Goal: Communication & Community: Participate in discussion

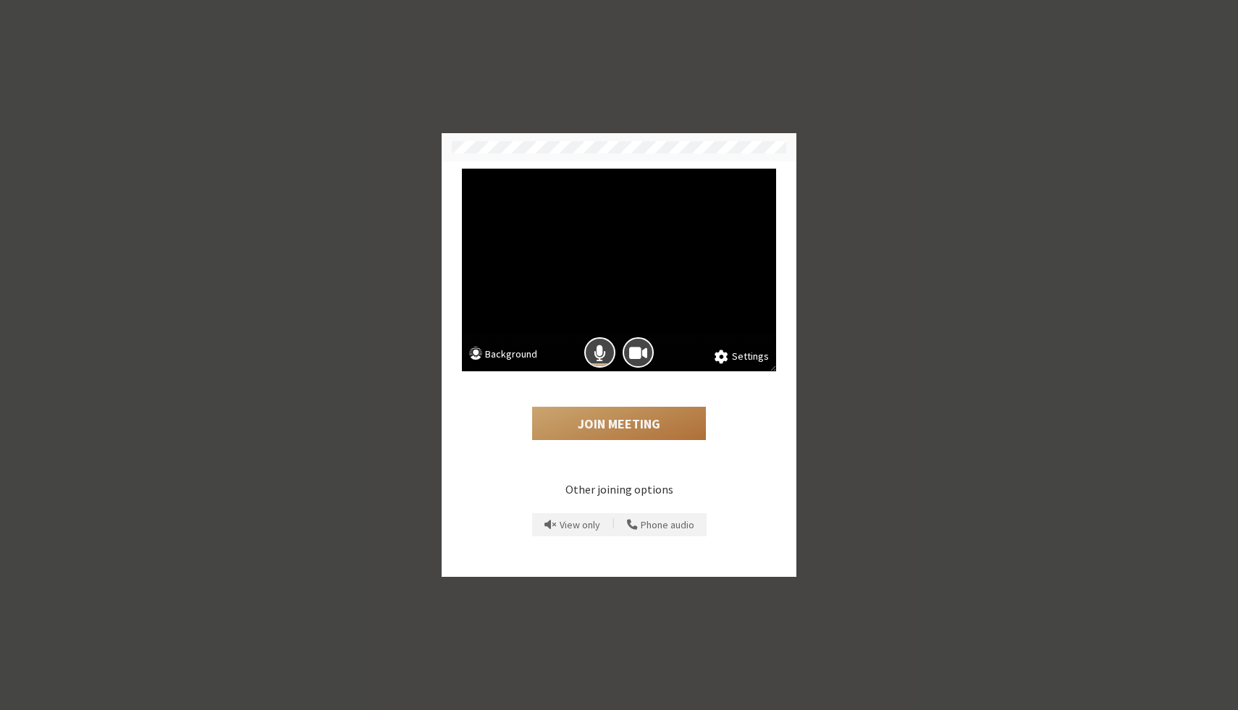
click at [638, 429] on button "Join Meeting" at bounding box center [619, 423] width 174 height 33
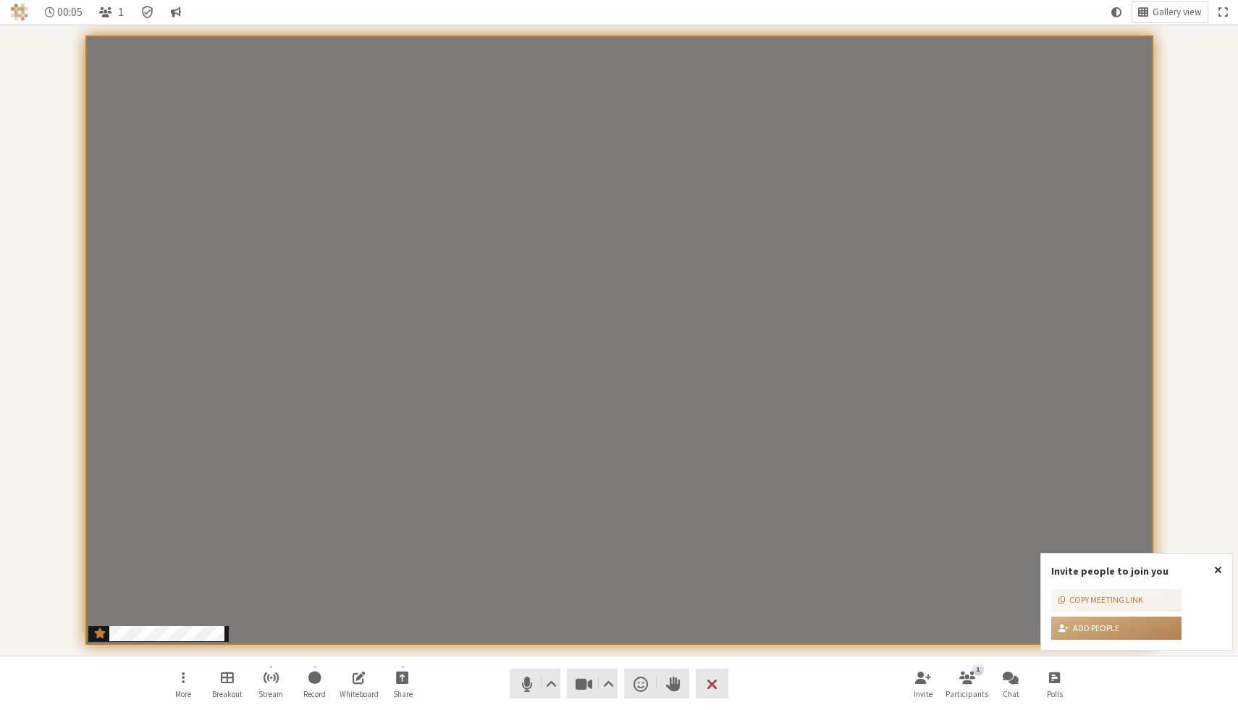
click at [1220, 569] on span "Close popover" at bounding box center [1218, 570] width 8 height 12
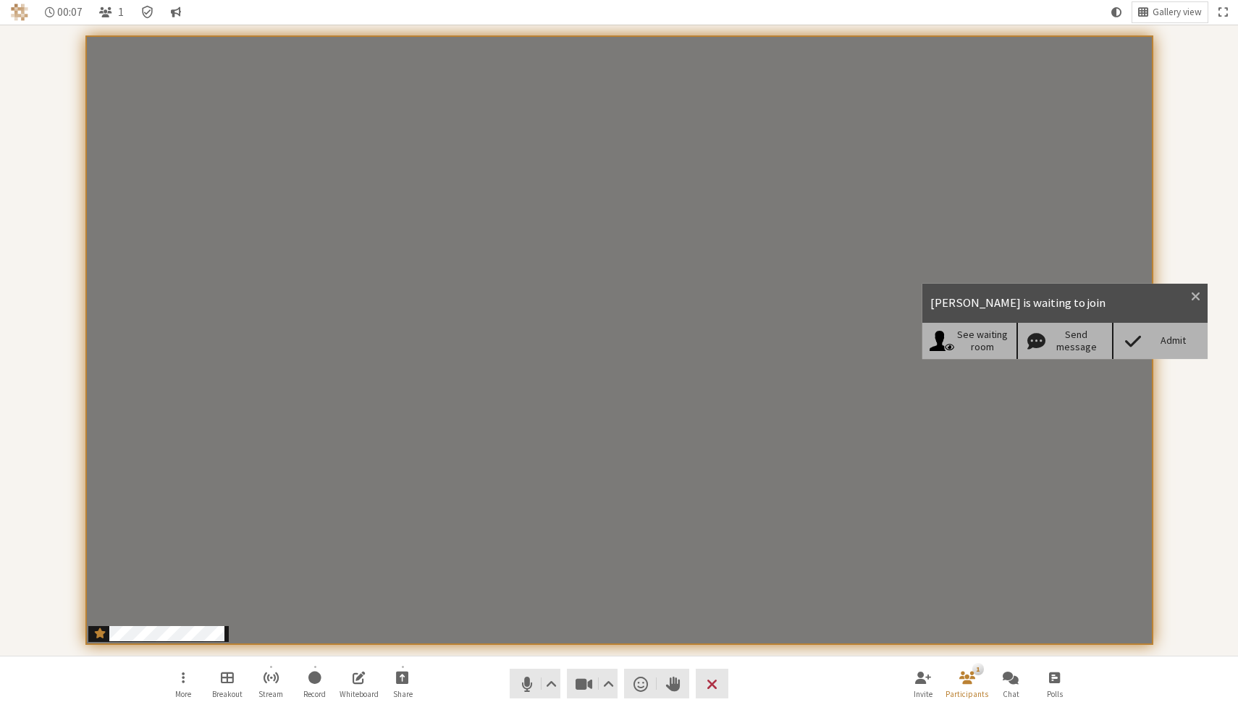
click at [1164, 341] on div "Admit" at bounding box center [1173, 340] width 56 height 12
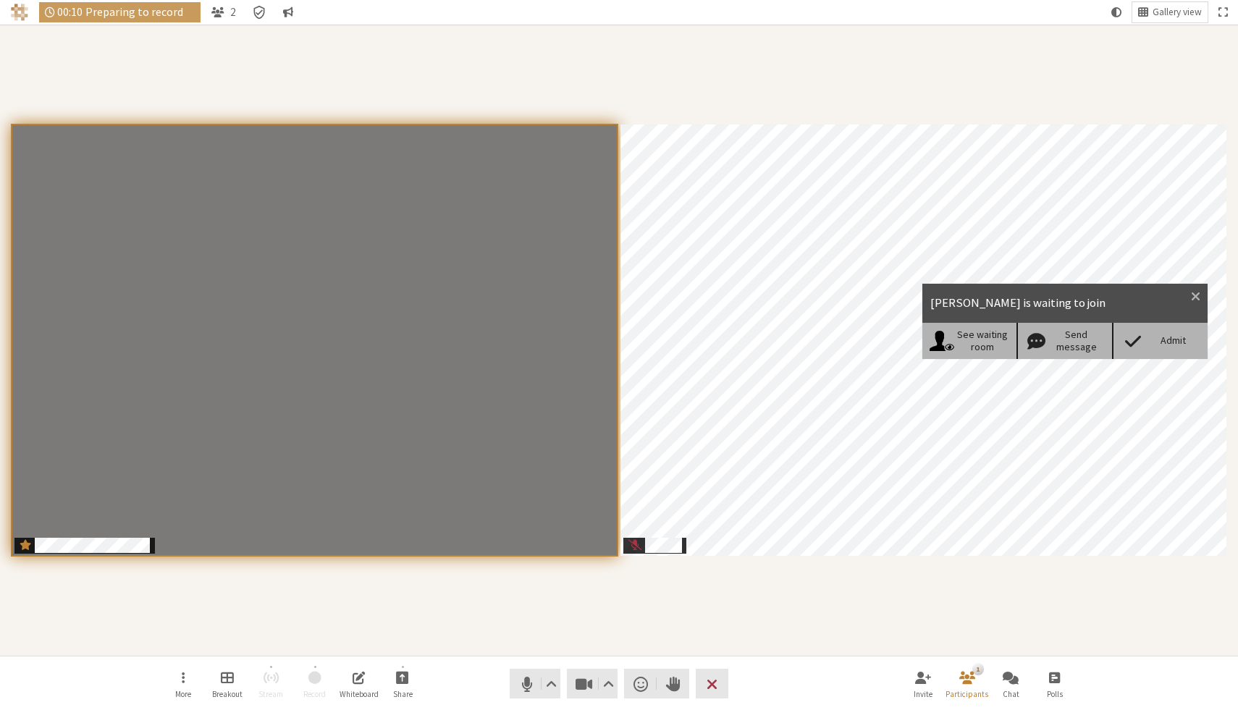
click at [1131, 338] on span at bounding box center [1132, 341] width 25 height 20
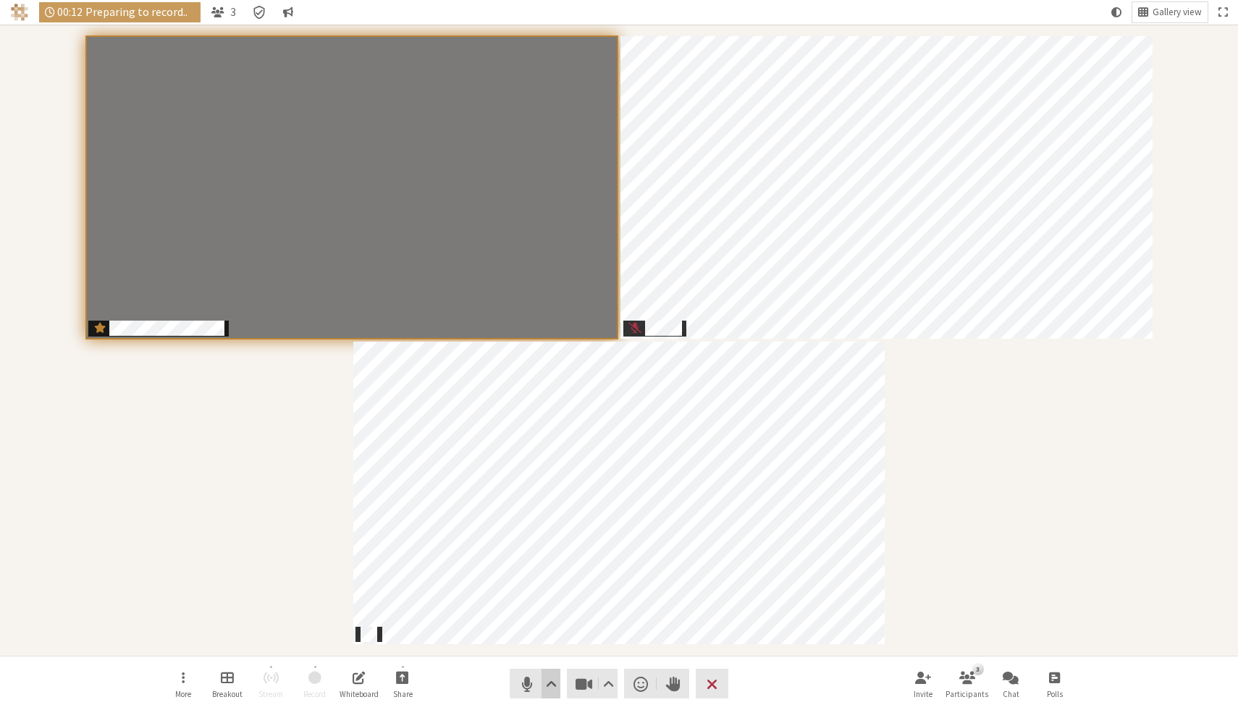
click at [551, 686] on span "Audio settings" at bounding box center [551, 684] width 11 height 20
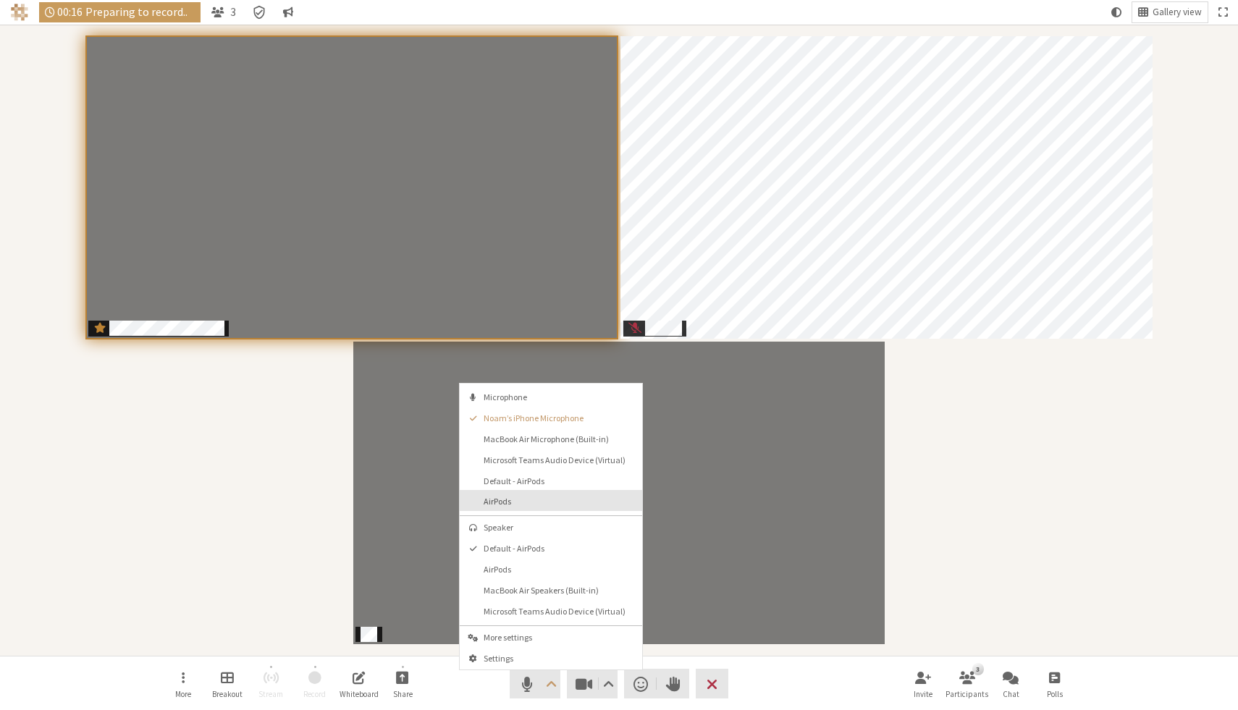
click at [538, 497] on span "AirPods" at bounding box center [560, 501] width 152 height 9
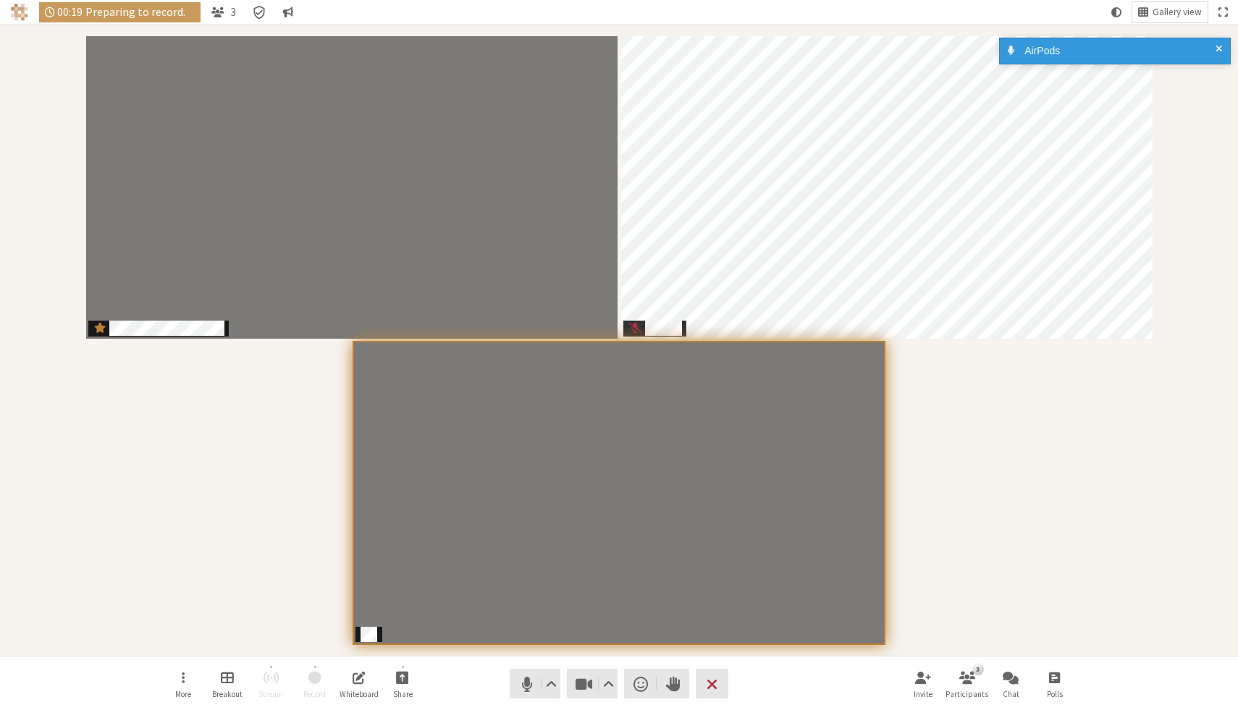
click at [992, 388] on div "Participants" at bounding box center [619, 340] width 1218 height 611
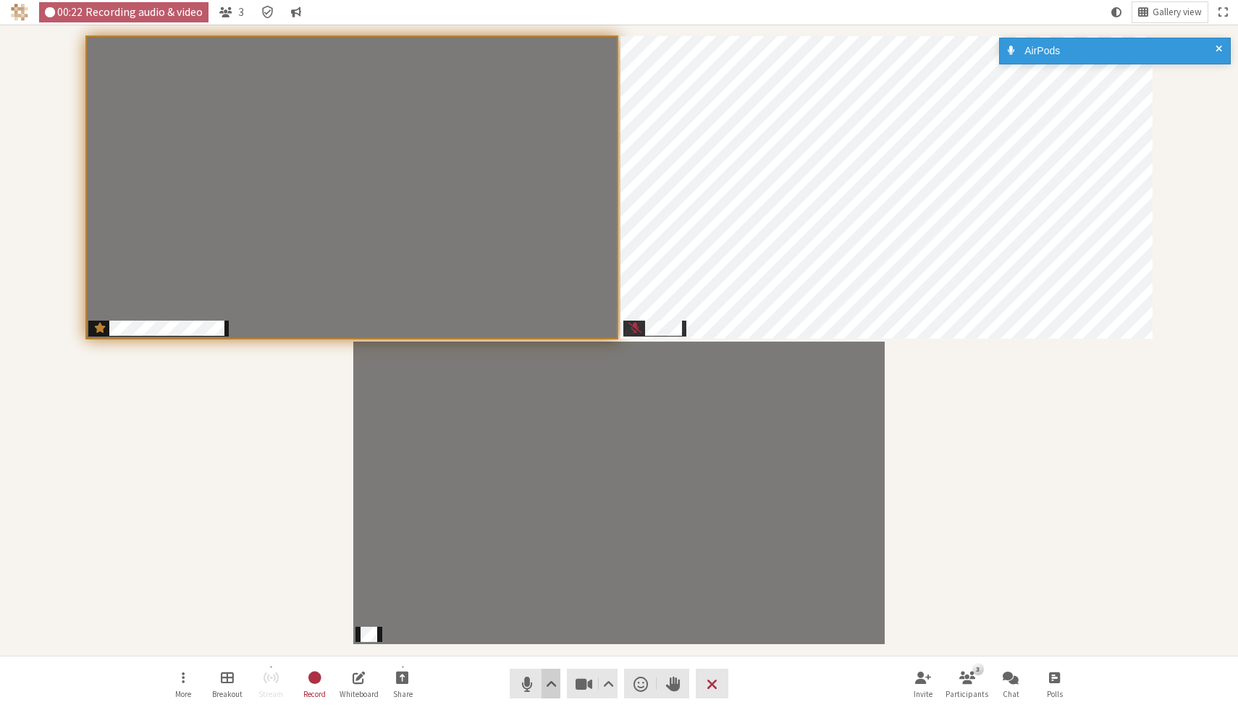
click at [552, 680] on span "Audio settings" at bounding box center [551, 684] width 11 height 20
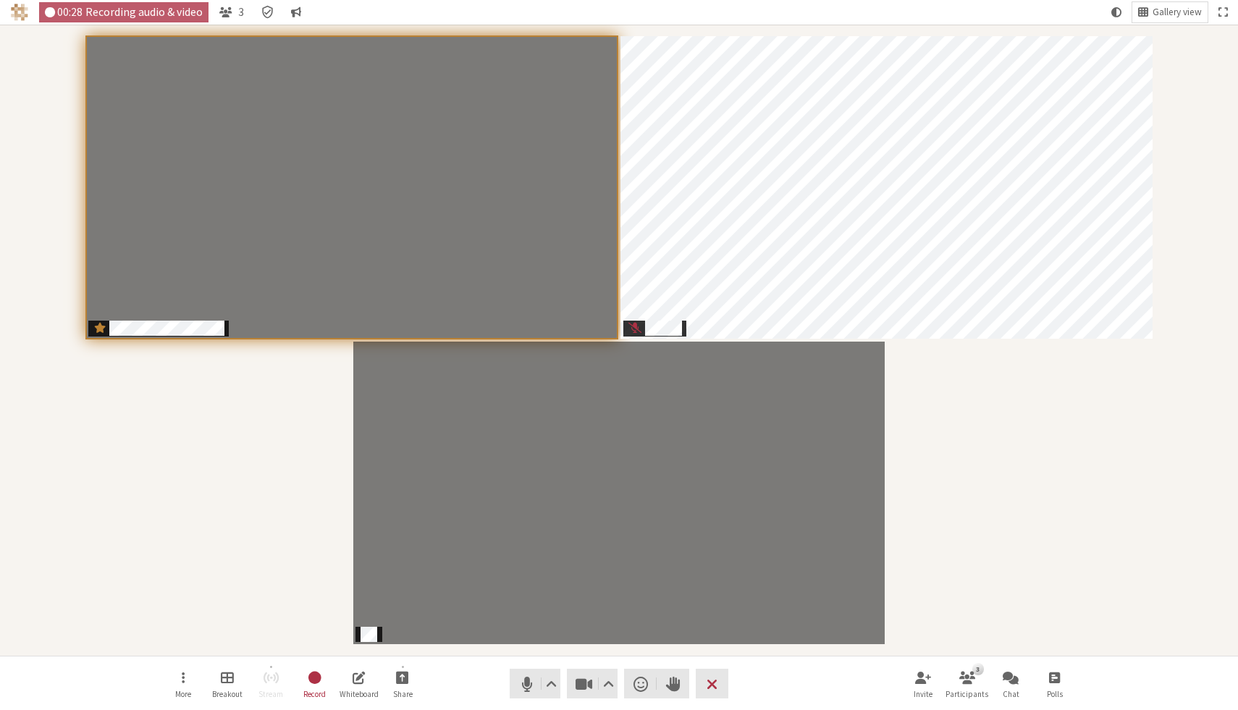
click at [1011, 450] on div "Participants" at bounding box center [619, 340] width 1218 height 611
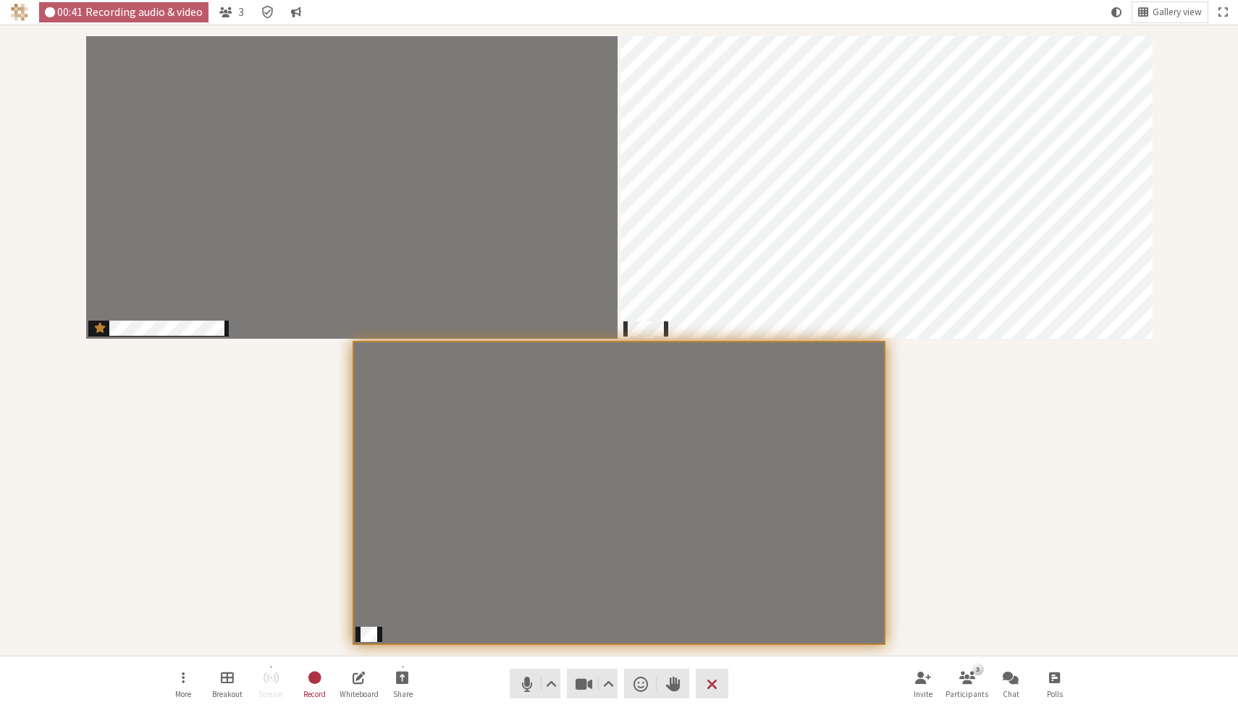
click at [921, 451] on div "Participants" at bounding box center [619, 340] width 1218 height 611
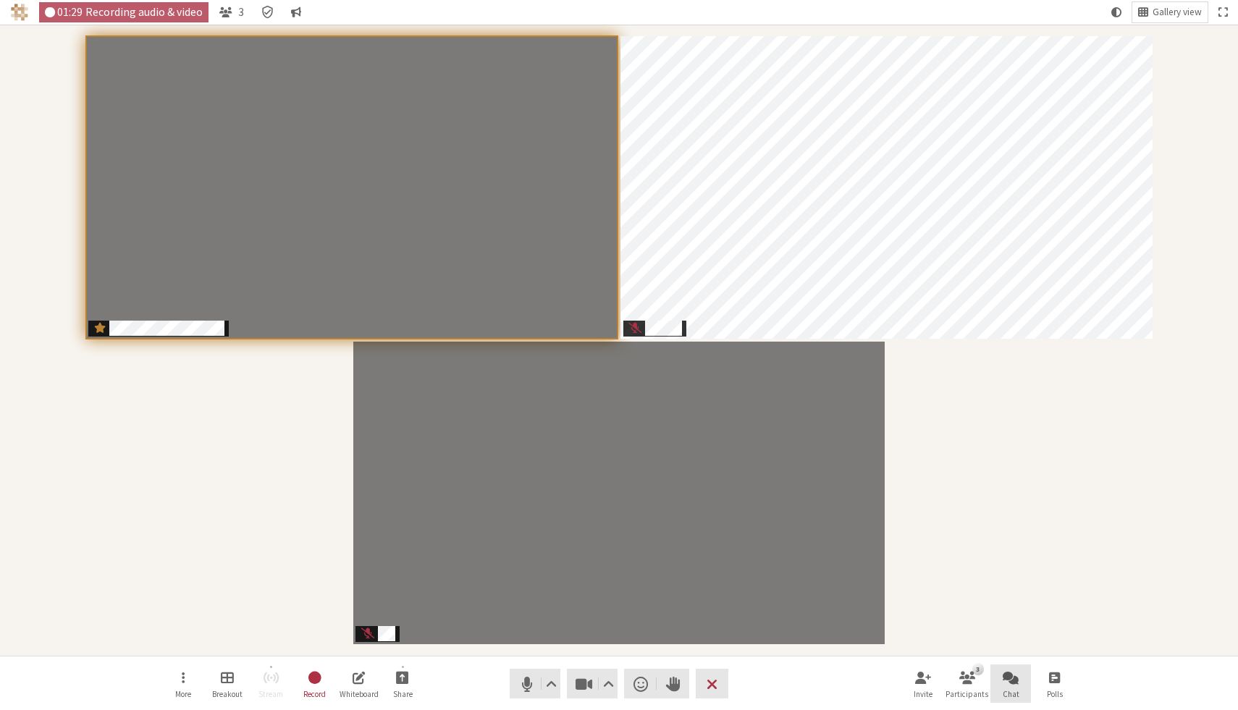
click at [1015, 679] on span "Open chat" at bounding box center [1011, 677] width 16 height 17
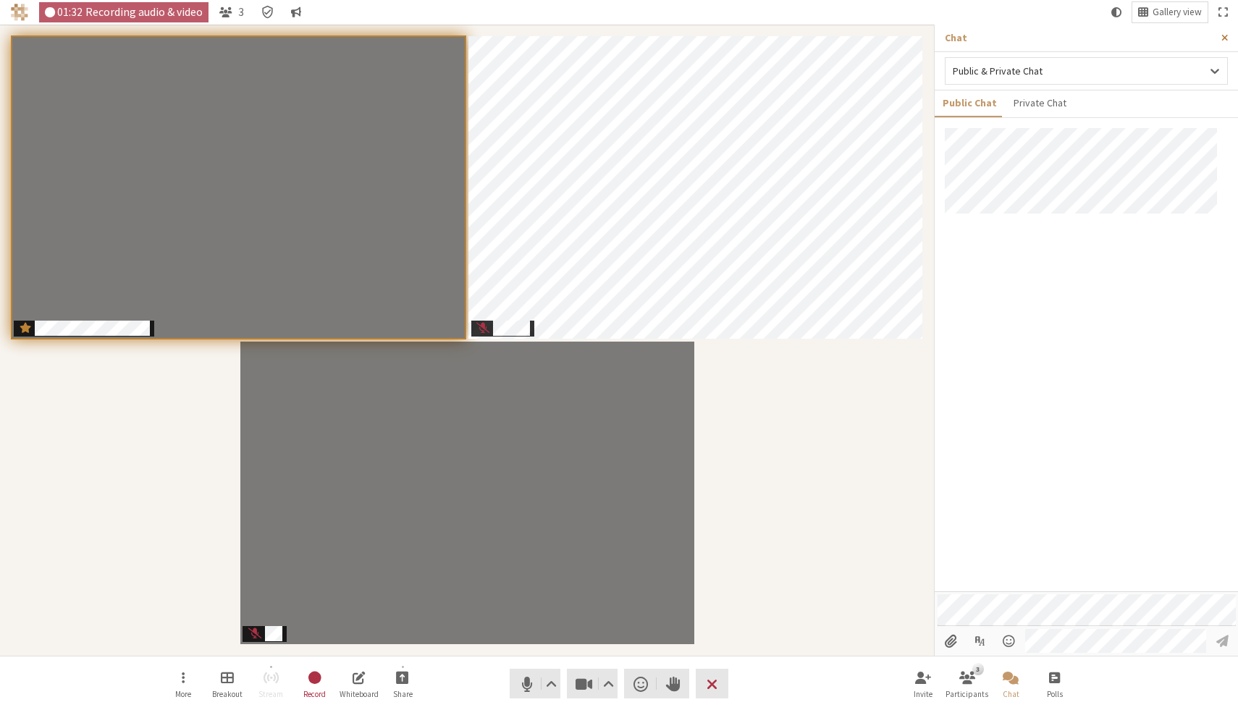
click at [1223, 39] on span "Close sidebar" at bounding box center [1224, 38] width 7 height 11
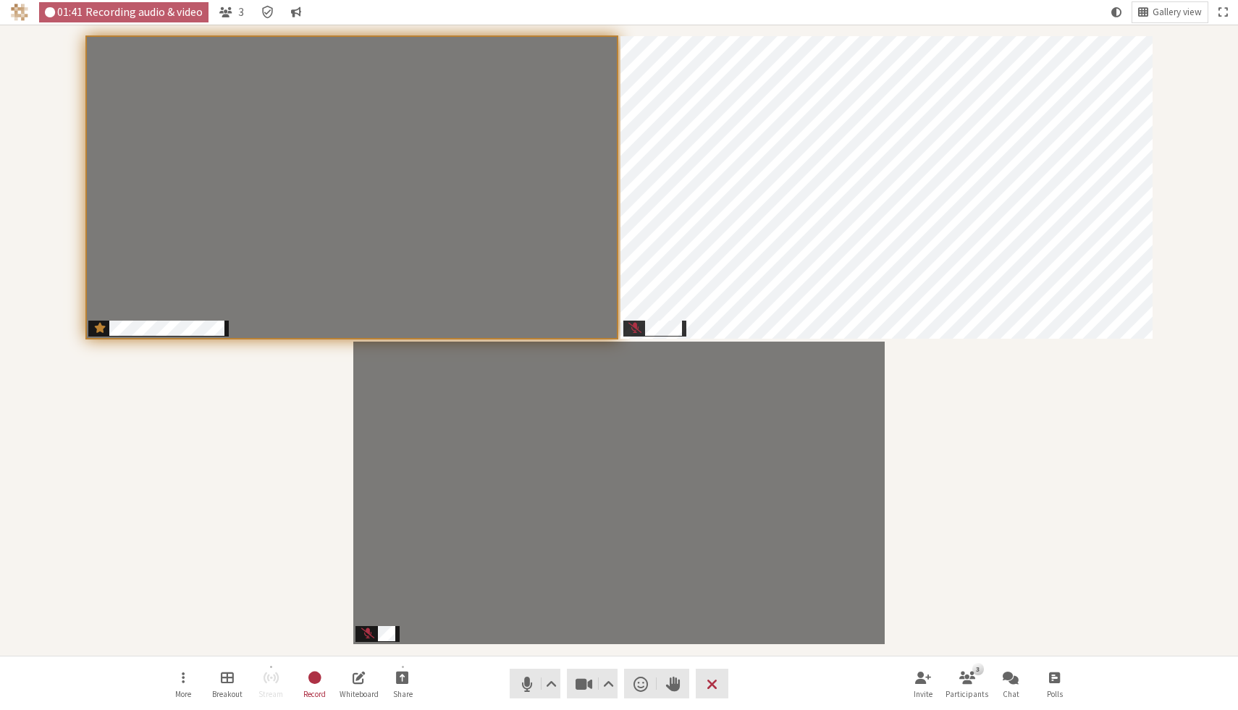
click at [1066, 505] on div "Participants" at bounding box center [619, 340] width 1218 height 611
click at [419, 696] on button "Share" at bounding box center [402, 684] width 41 height 39
click at [419, 656] on button "Share my screen" at bounding box center [404, 645] width 140 height 26
click at [1004, 673] on span "Open chat" at bounding box center [1011, 677] width 16 height 17
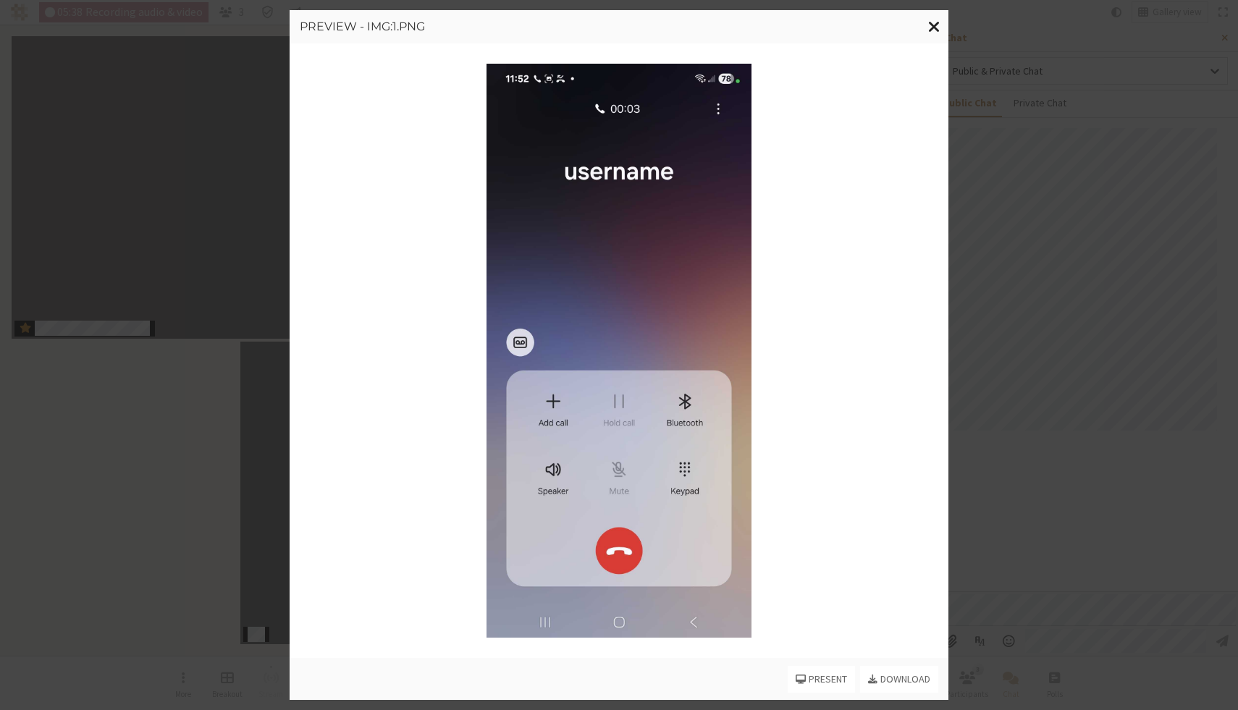
click at [937, 24] on span "Close modal" at bounding box center [934, 26] width 12 height 18
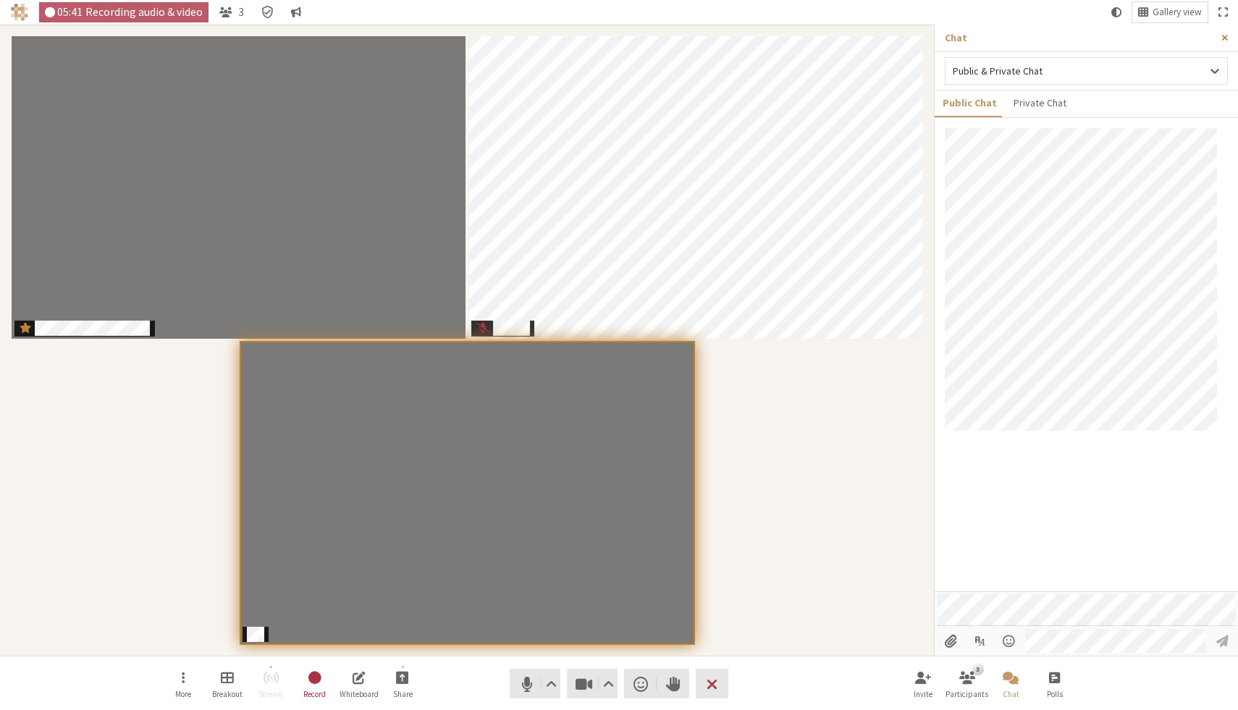
click at [1227, 38] on span "Close sidebar" at bounding box center [1224, 38] width 7 height 11
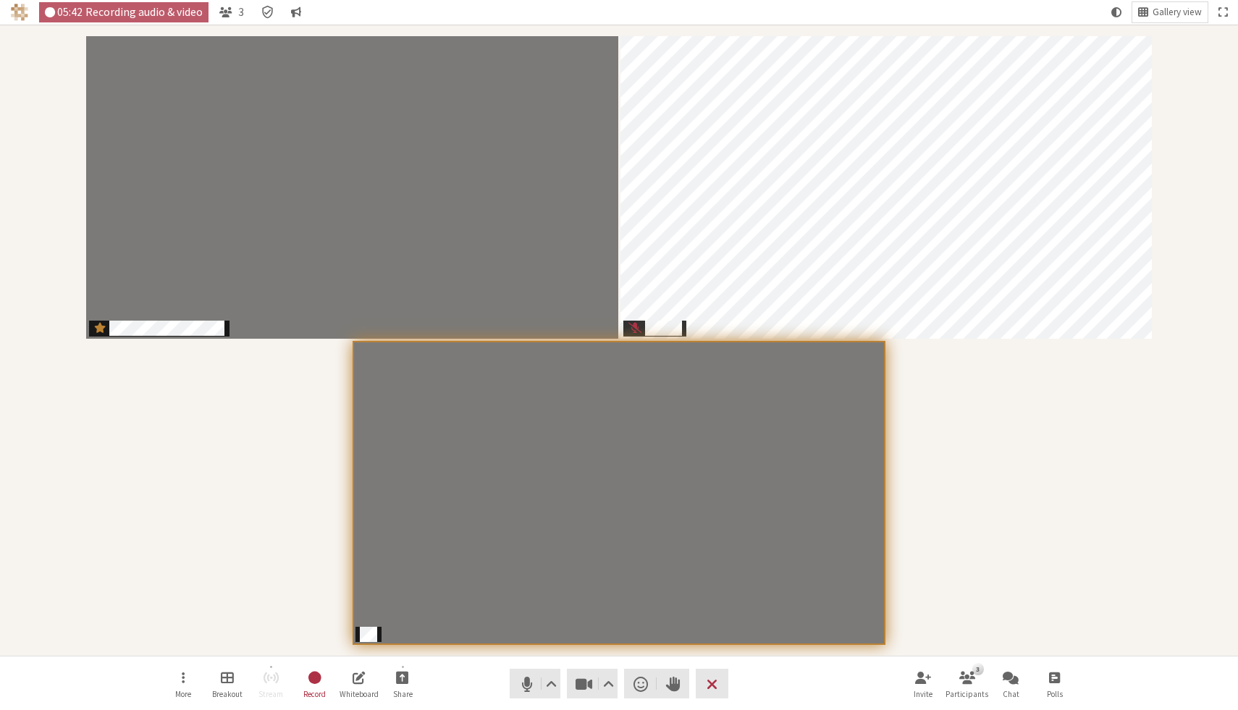
click at [1072, 526] on div "Participants" at bounding box center [619, 340] width 1218 height 611
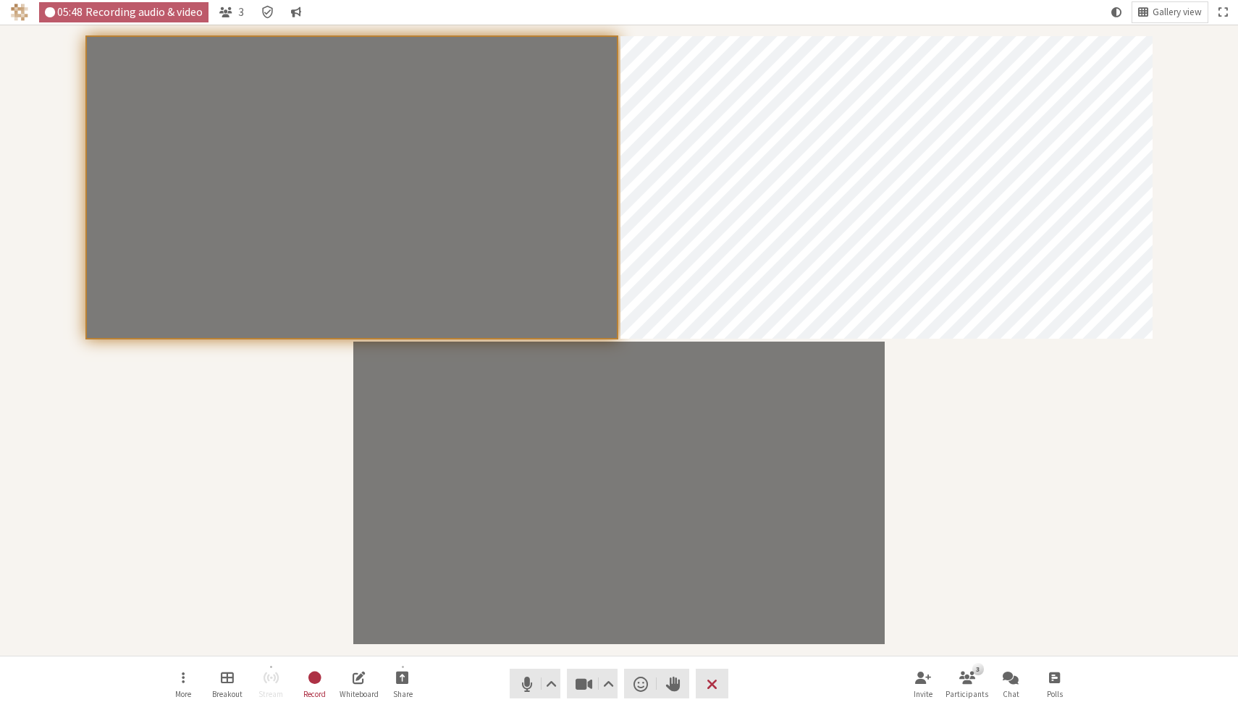
drag, startPoint x: 149, startPoint y: 330, endPoint x: 300, endPoint y: 334, distance: 151.3
click at [228, 560] on div "Participants" at bounding box center [619, 340] width 1218 height 611
click at [146, 457] on div "Participants" at bounding box center [619, 340] width 1218 height 611
click at [1197, 415] on div "Participants" at bounding box center [619, 340] width 1218 height 611
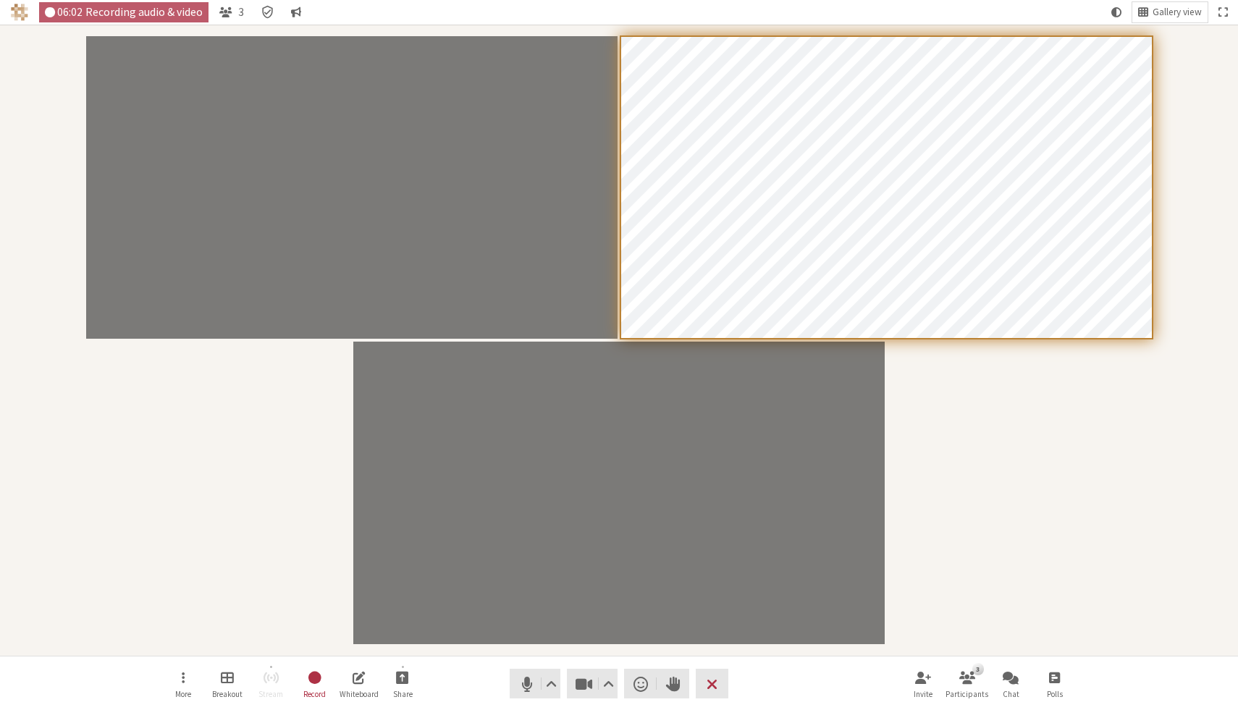
click at [1021, 399] on div "Participants" at bounding box center [619, 340] width 1218 height 611
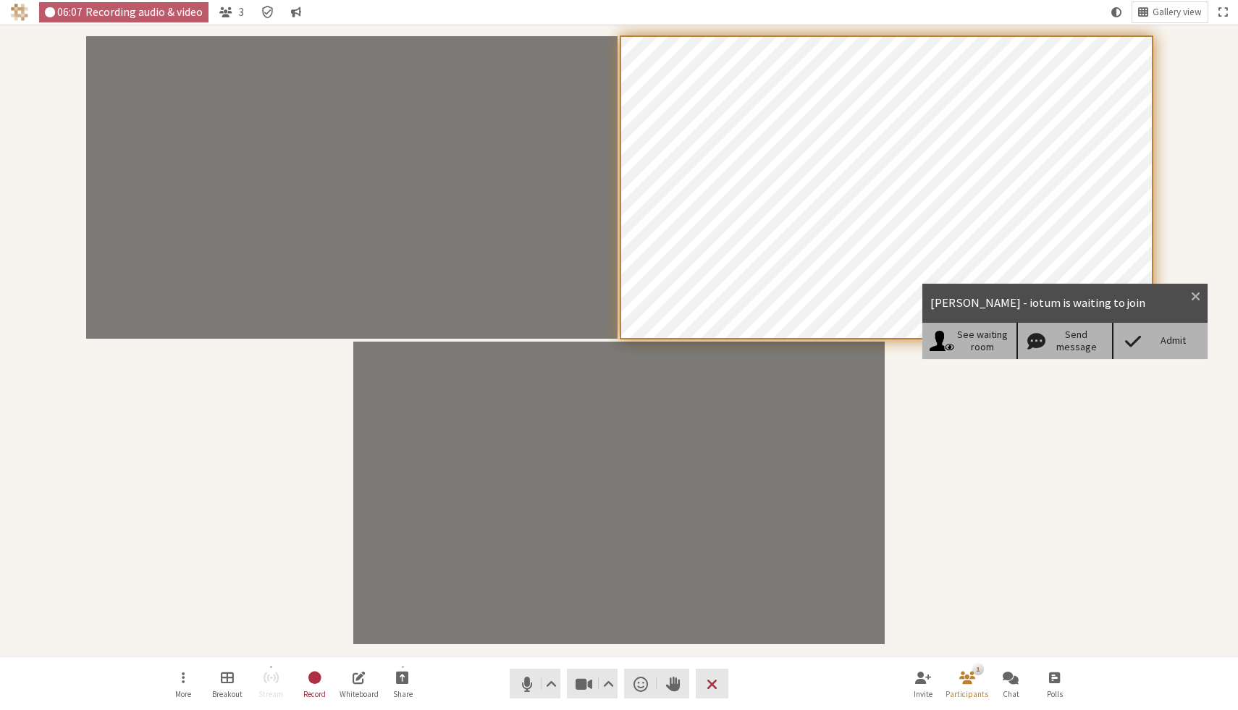
click at [1176, 338] on div "Admit" at bounding box center [1173, 340] width 56 height 12
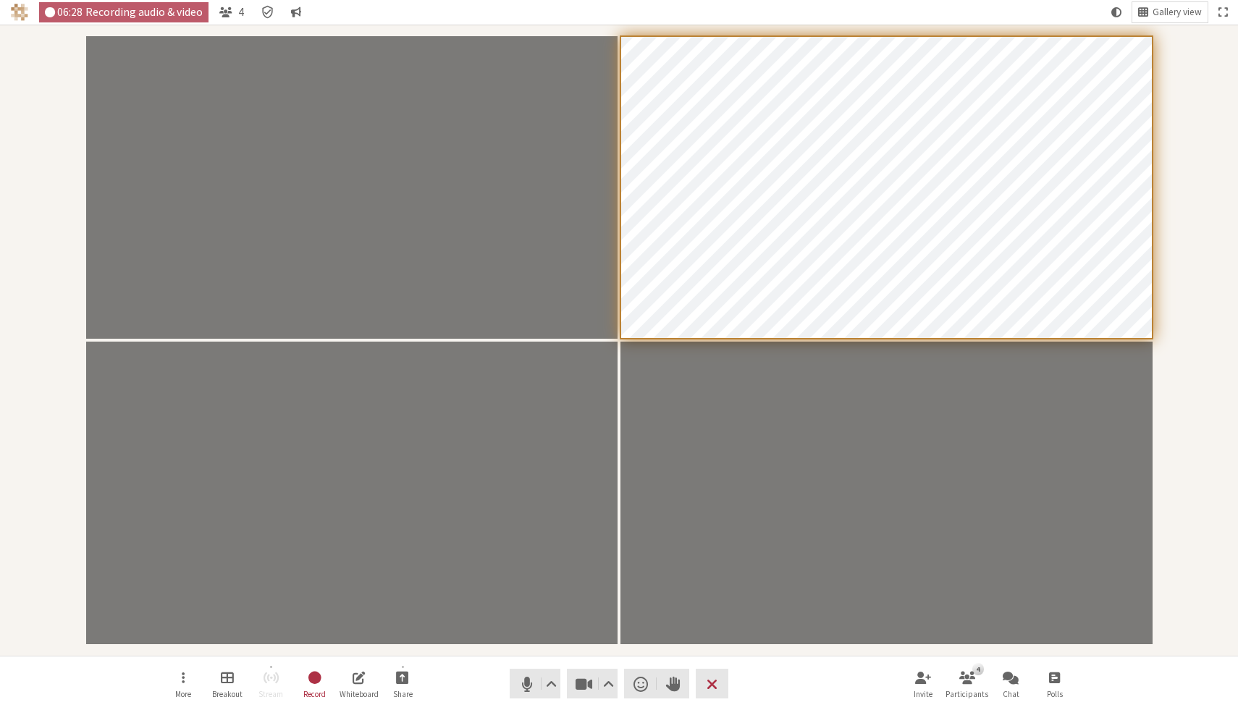
click at [1187, 159] on div "Participants" at bounding box center [619, 340] width 1218 height 611
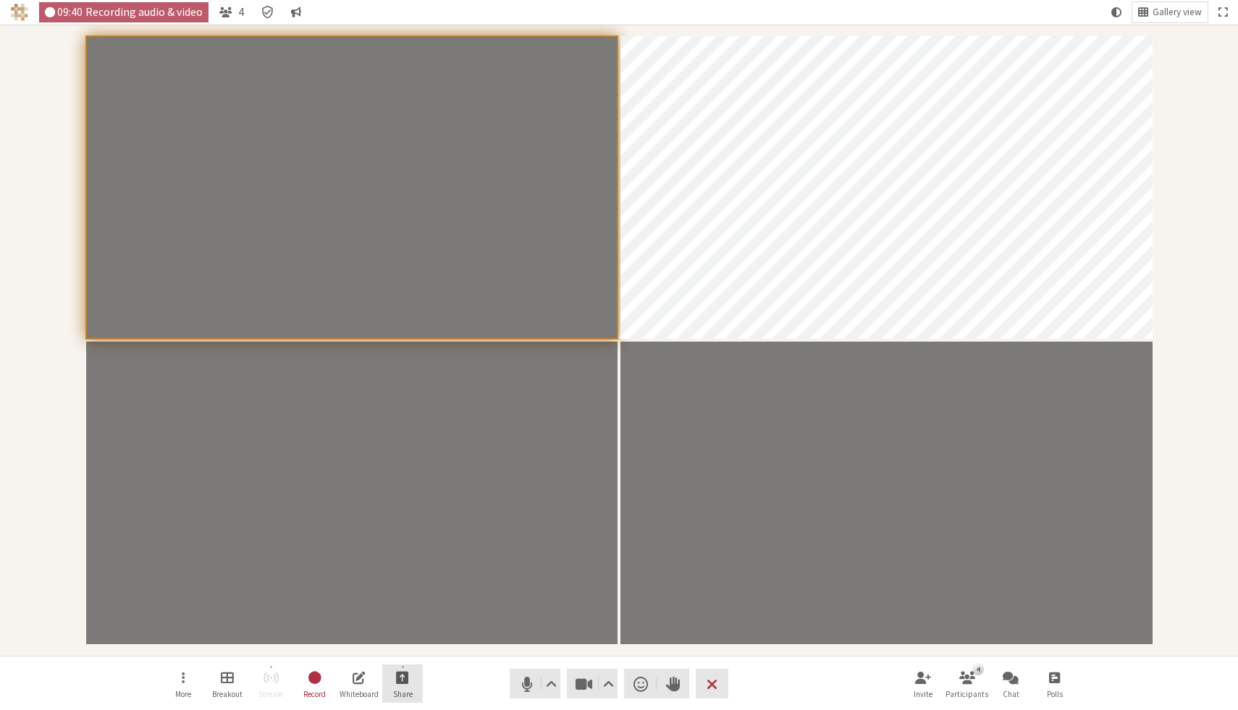
click at [405, 681] on span "Start sharing" at bounding box center [402, 677] width 13 height 17
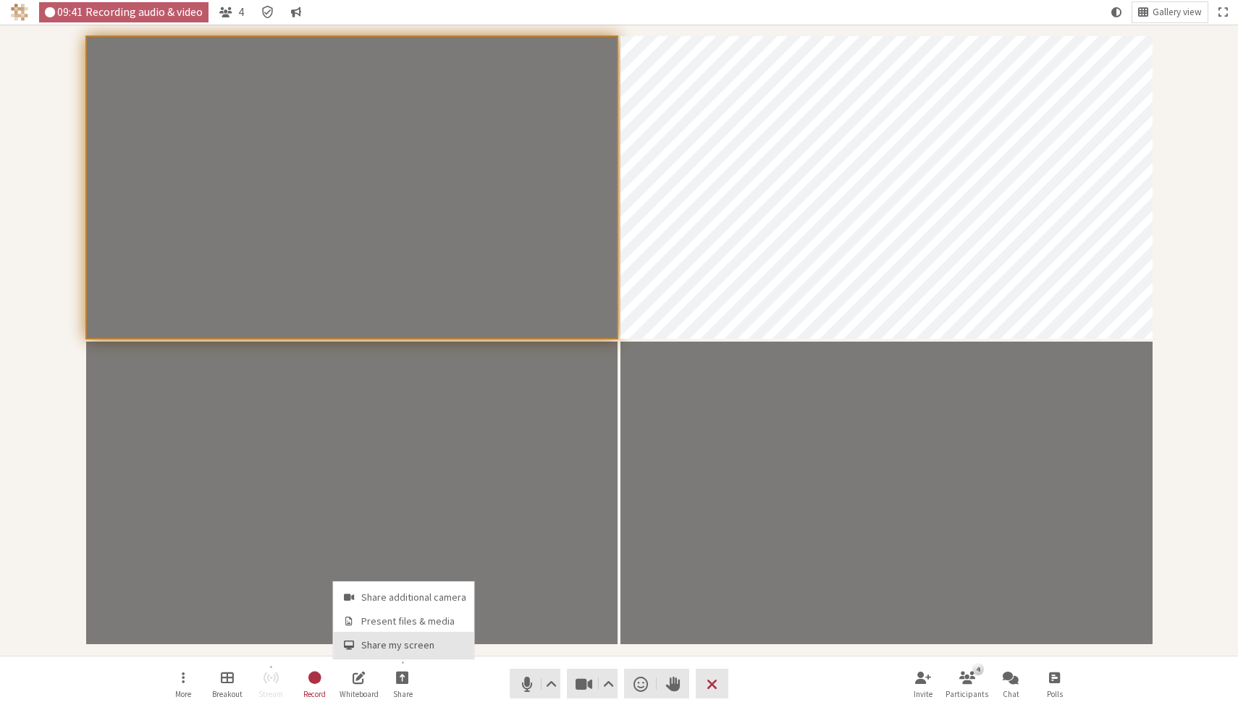
click at [415, 638] on button "Share my screen" at bounding box center [404, 645] width 140 height 26
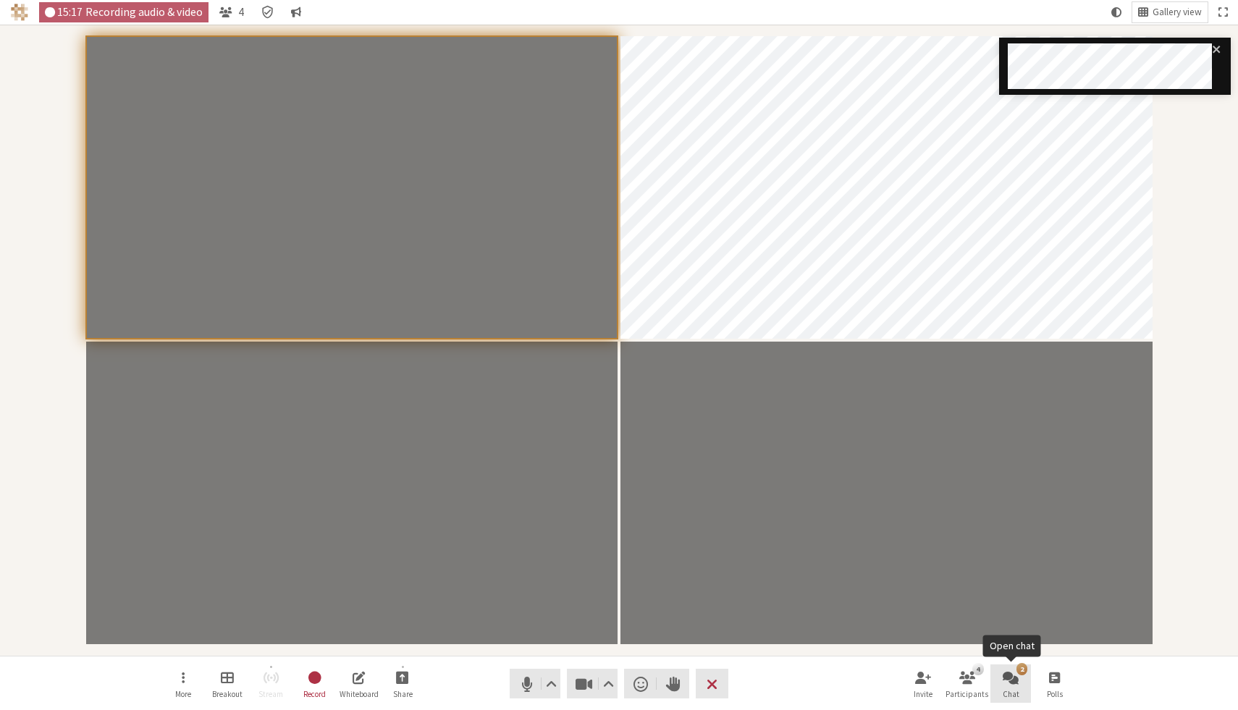
click at [1006, 671] on span "Open chat" at bounding box center [1011, 677] width 16 height 17
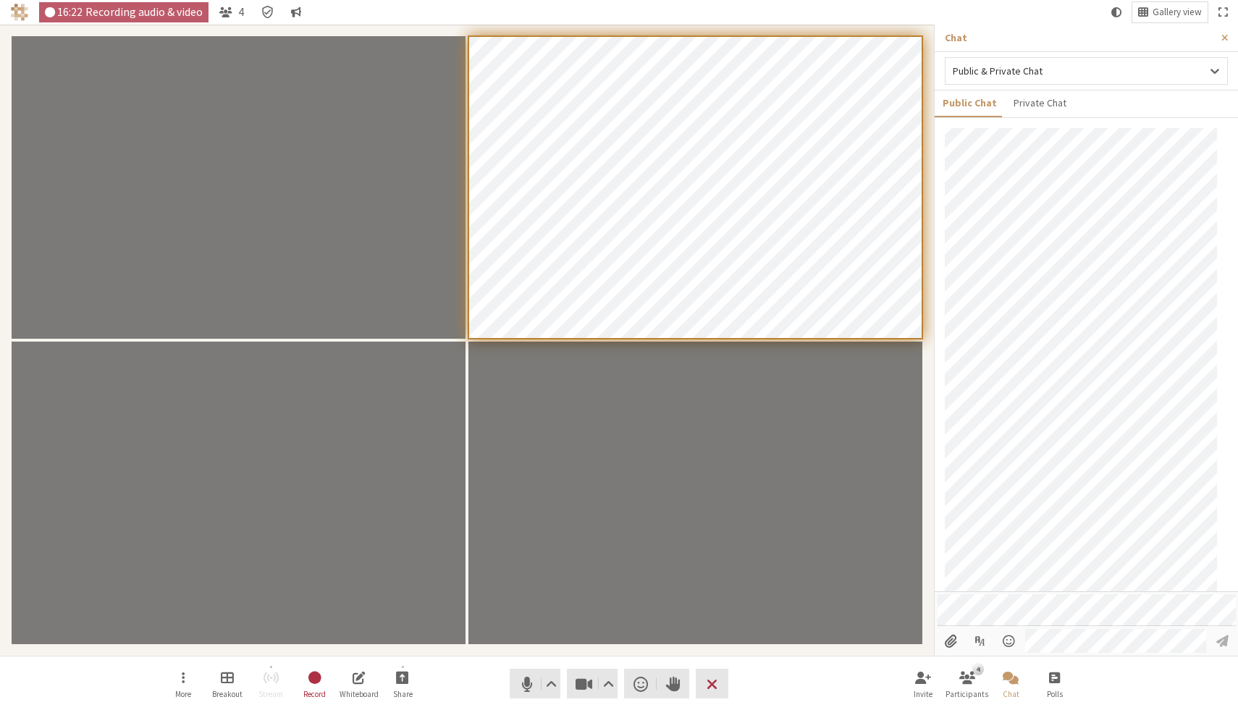
scroll to position [234, 0]
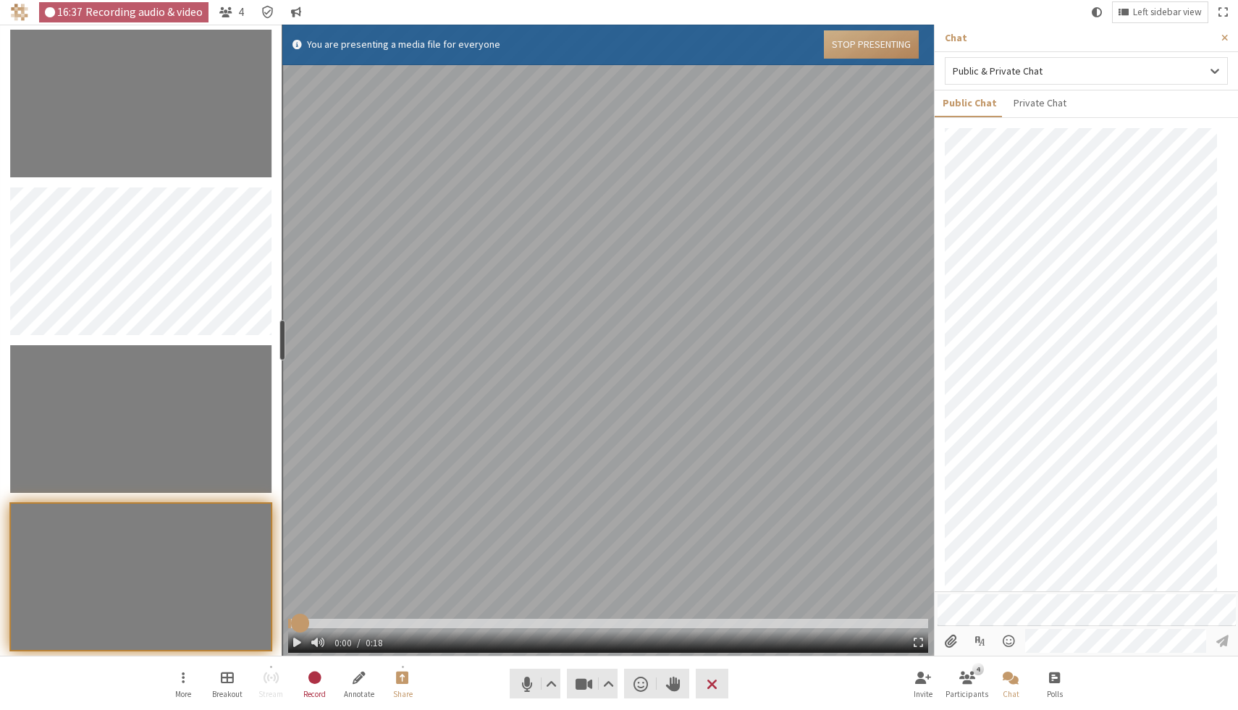
click at [300, 622] on input "Media file" at bounding box center [608, 623] width 640 height 9
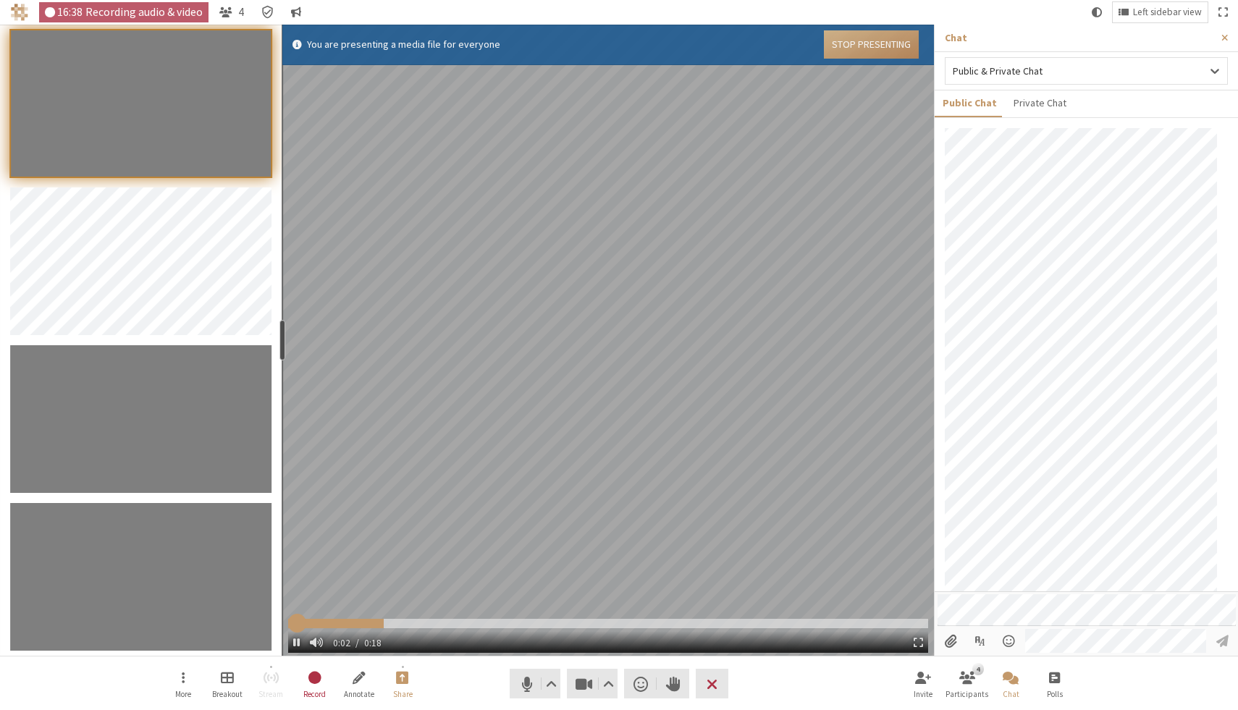
click at [294, 623] on input "Media file" at bounding box center [608, 623] width 640 height 9
click at [296, 641] on span "Media file" at bounding box center [296, 642] width 7 height 12
click at [741, 625] on input "Media file" at bounding box center [608, 623] width 640 height 9
click at [830, 623] on input "Media file" at bounding box center [608, 623] width 640 height 9
type input "15.699642"
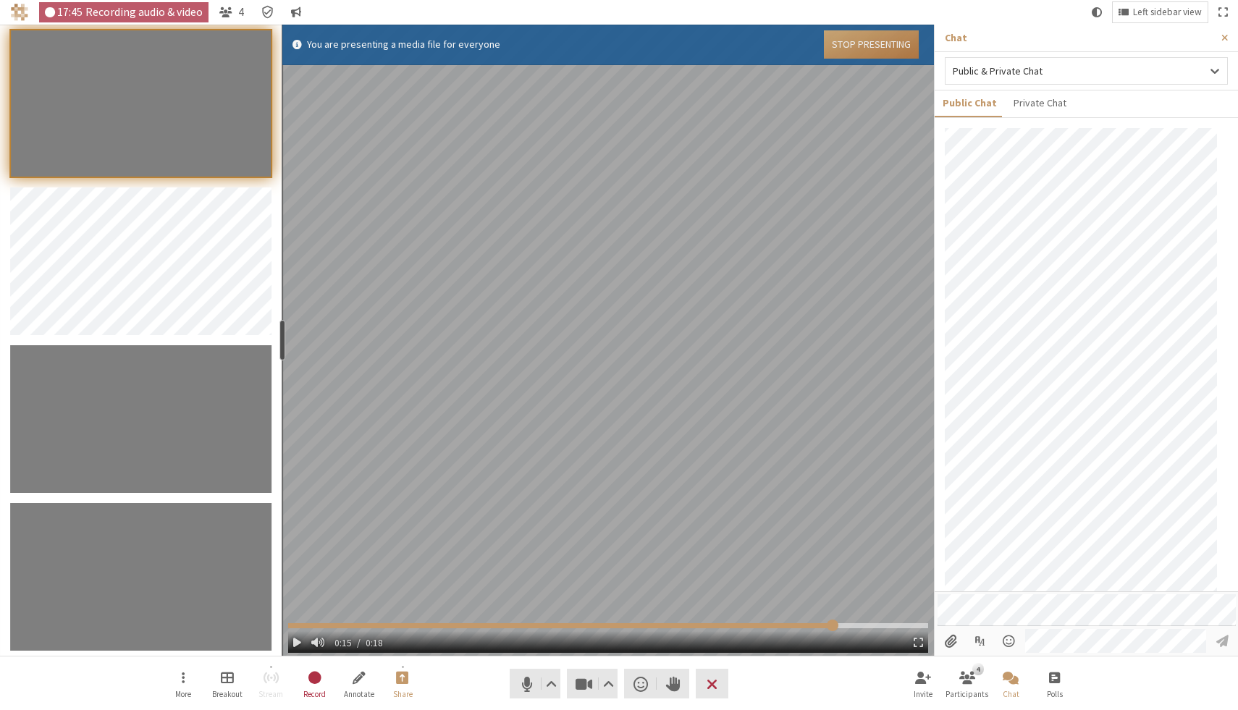
click at [871, 50] on button "Stop Presenting" at bounding box center [871, 44] width 95 height 28
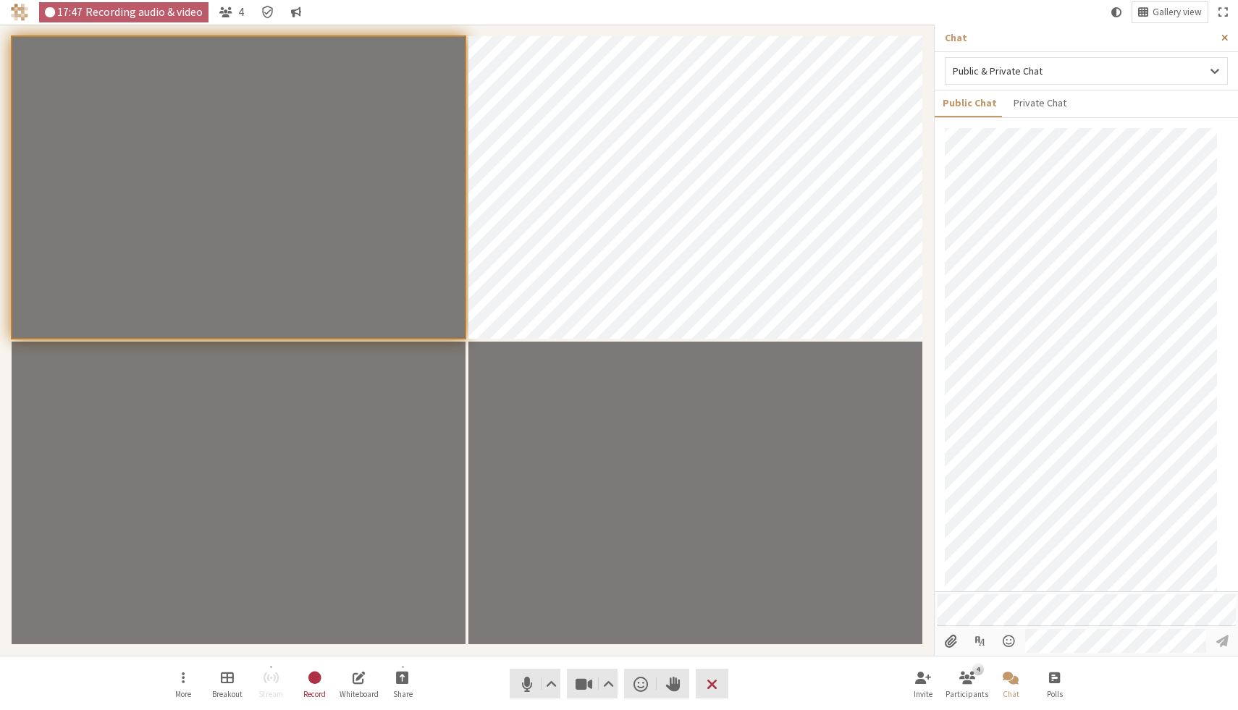
click at [1230, 33] on button "Close sidebar" at bounding box center [1224, 38] width 27 height 27
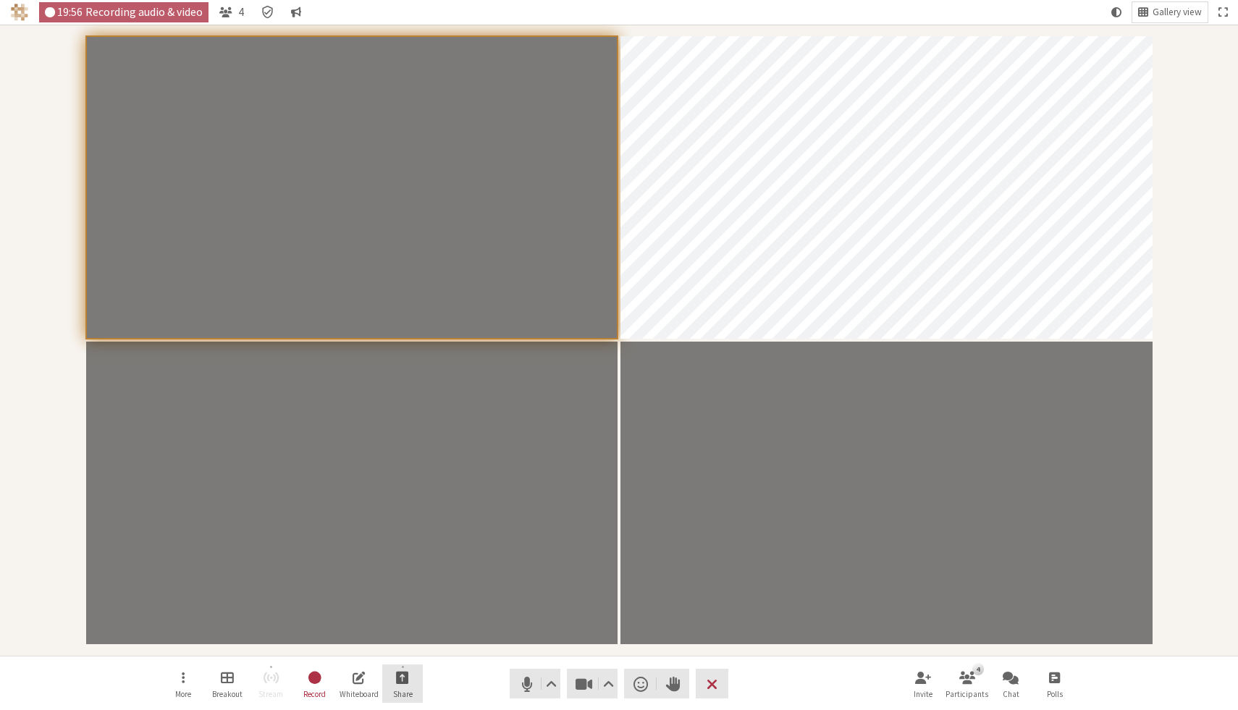
click at [403, 683] on span "Start sharing" at bounding box center [402, 677] width 13 height 17
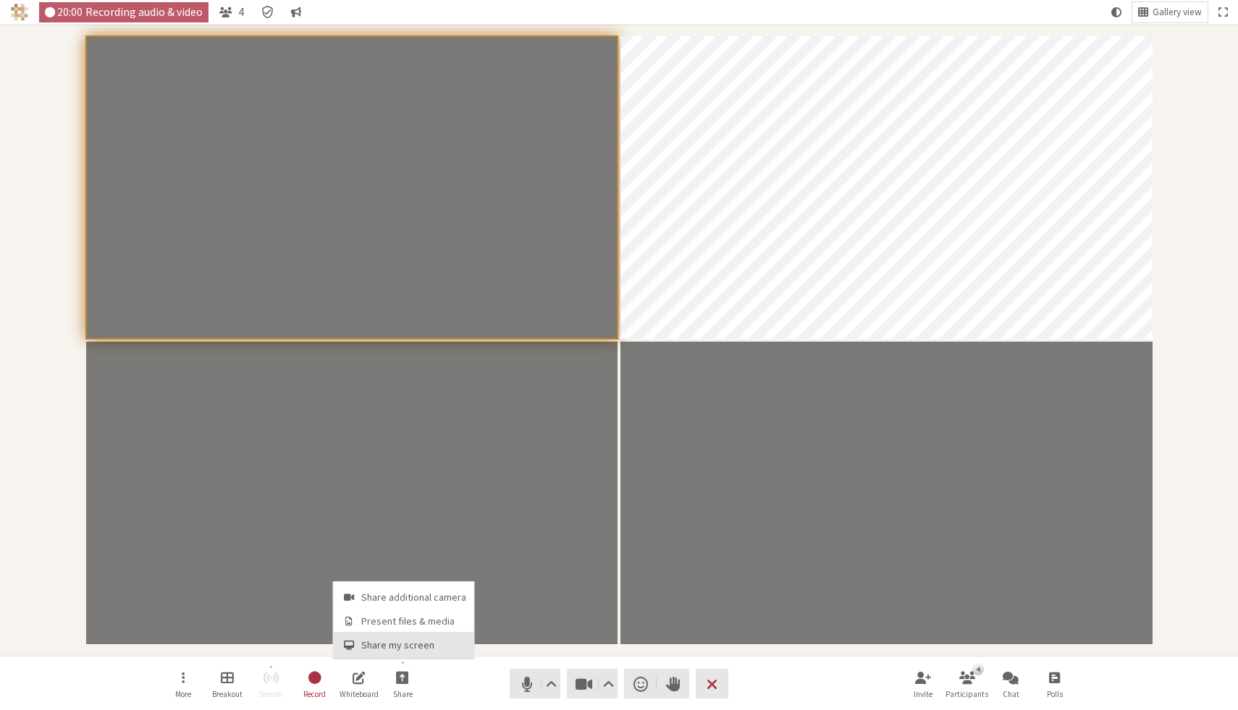
click at [408, 646] on span "Share my screen" at bounding box center [413, 645] width 105 height 11
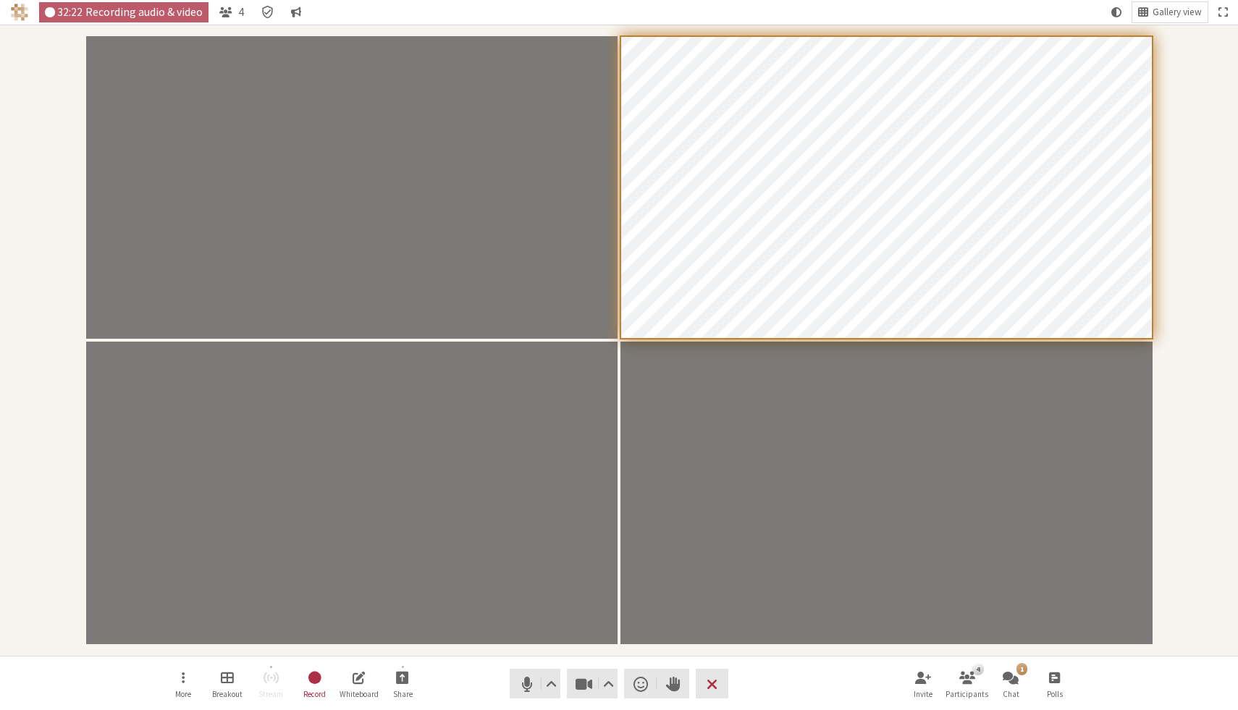
click at [774, 683] on nav "More Breakout Stream Record Whiteboard Share Audio Video Send a reaction Raise …" at bounding box center [619, 684] width 912 height 54
click at [1014, 680] on span "Open chat" at bounding box center [1011, 677] width 16 height 17
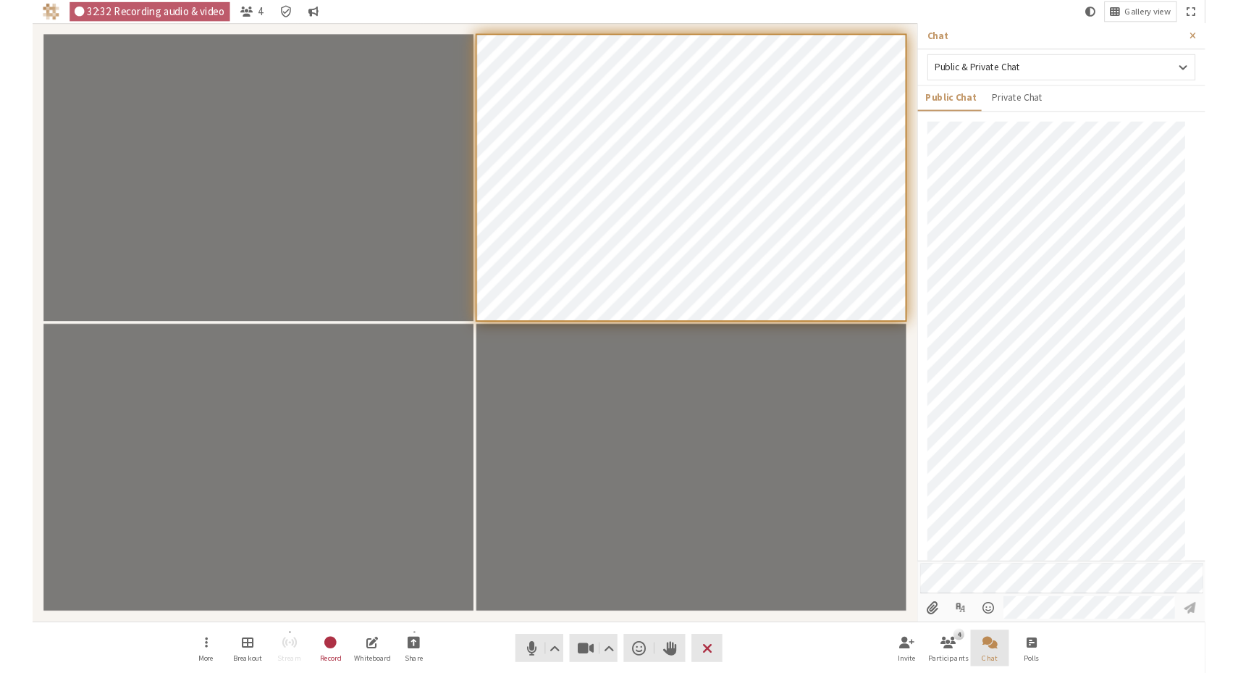
scroll to position [287, 0]
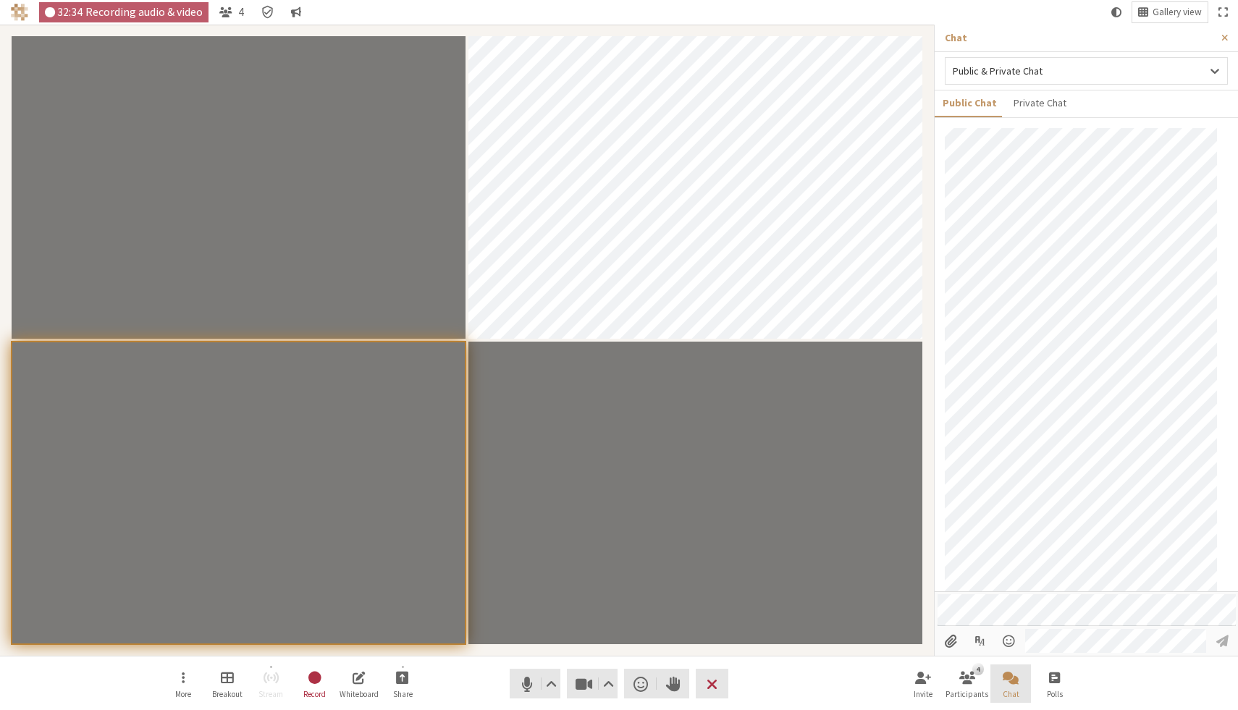
click at [1014, 680] on span "Close chat" at bounding box center [1011, 677] width 16 height 17
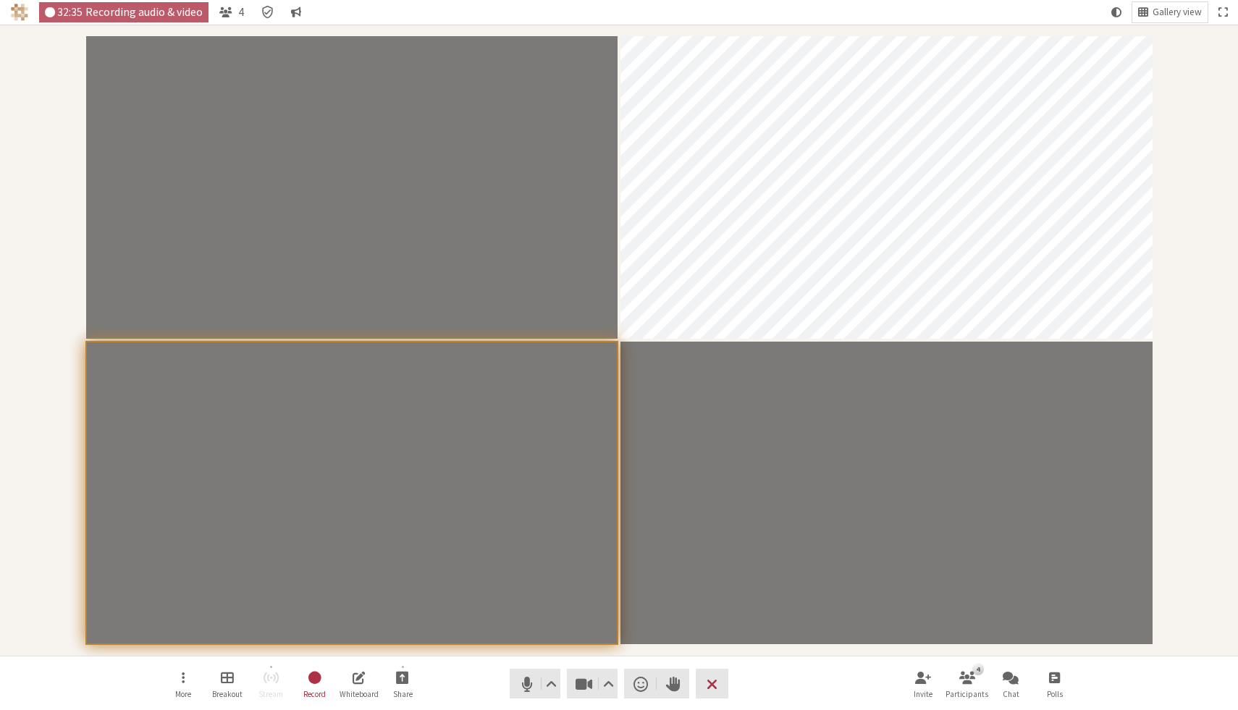
click at [839, 676] on nav "More Breakout Stream Record Whiteboard Share Audio Video Send a reaction Raise …" at bounding box center [619, 684] width 912 height 54
click at [403, 684] on span "Start sharing" at bounding box center [402, 677] width 13 height 17
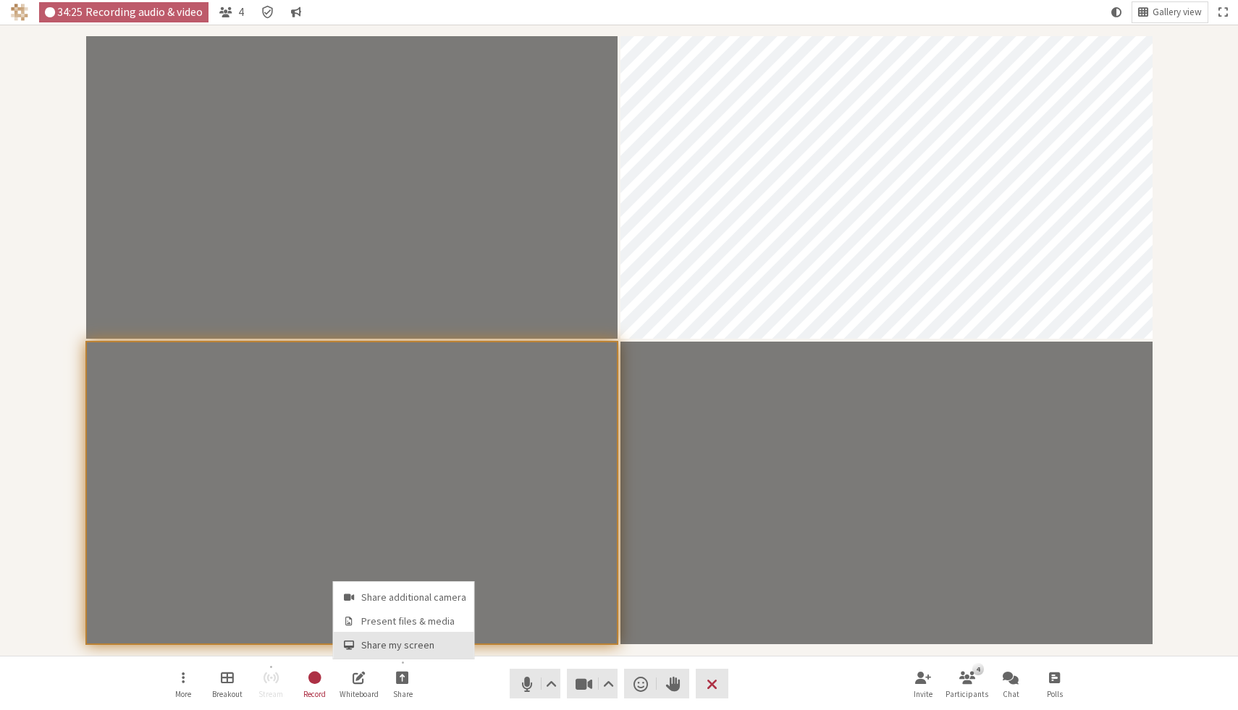
click at [405, 646] on span "Share my screen" at bounding box center [413, 645] width 105 height 11
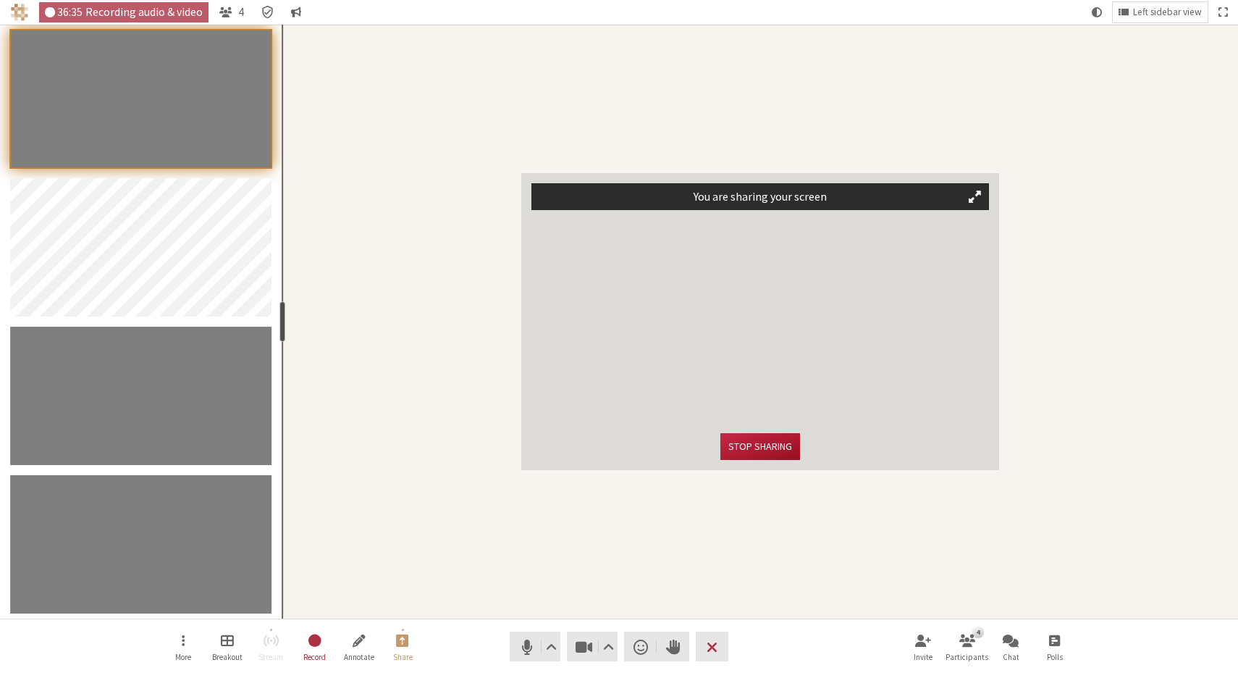
click at [759, 452] on button "Stop sharing" at bounding box center [760, 446] width 80 height 27
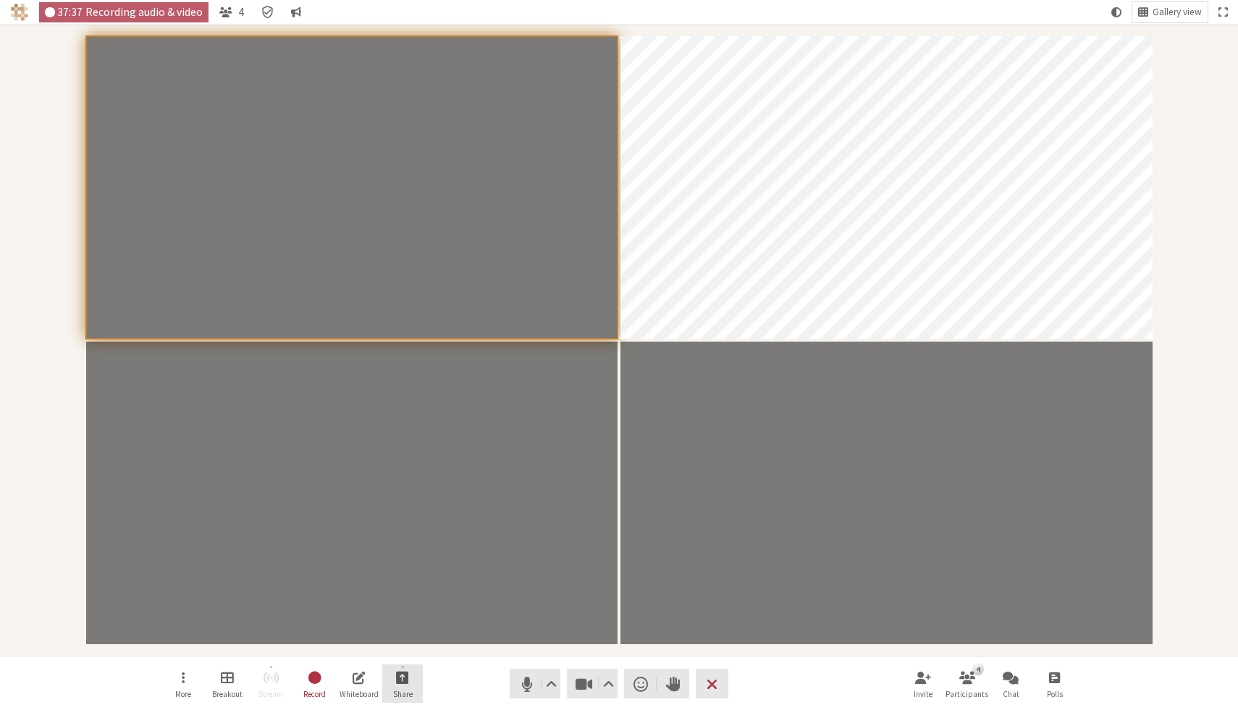
click at [392, 679] on button "Share" at bounding box center [402, 684] width 41 height 39
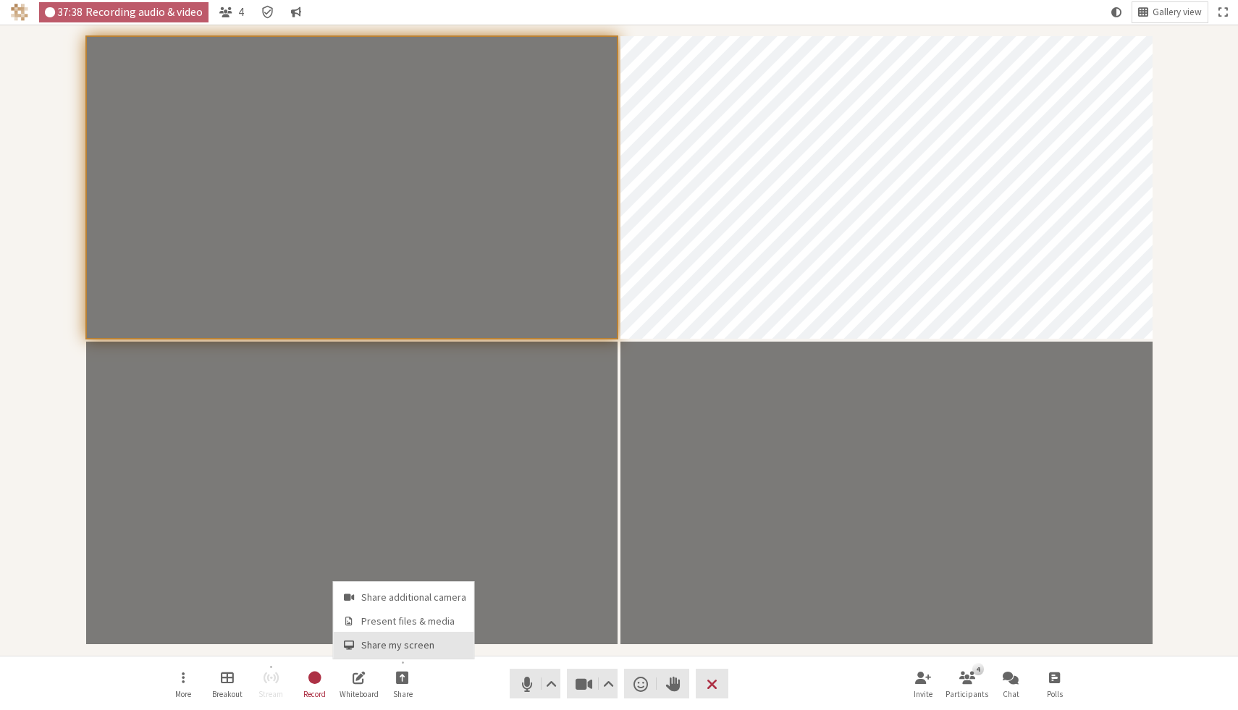
click at [389, 640] on span "Share my screen" at bounding box center [413, 645] width 105 height 11
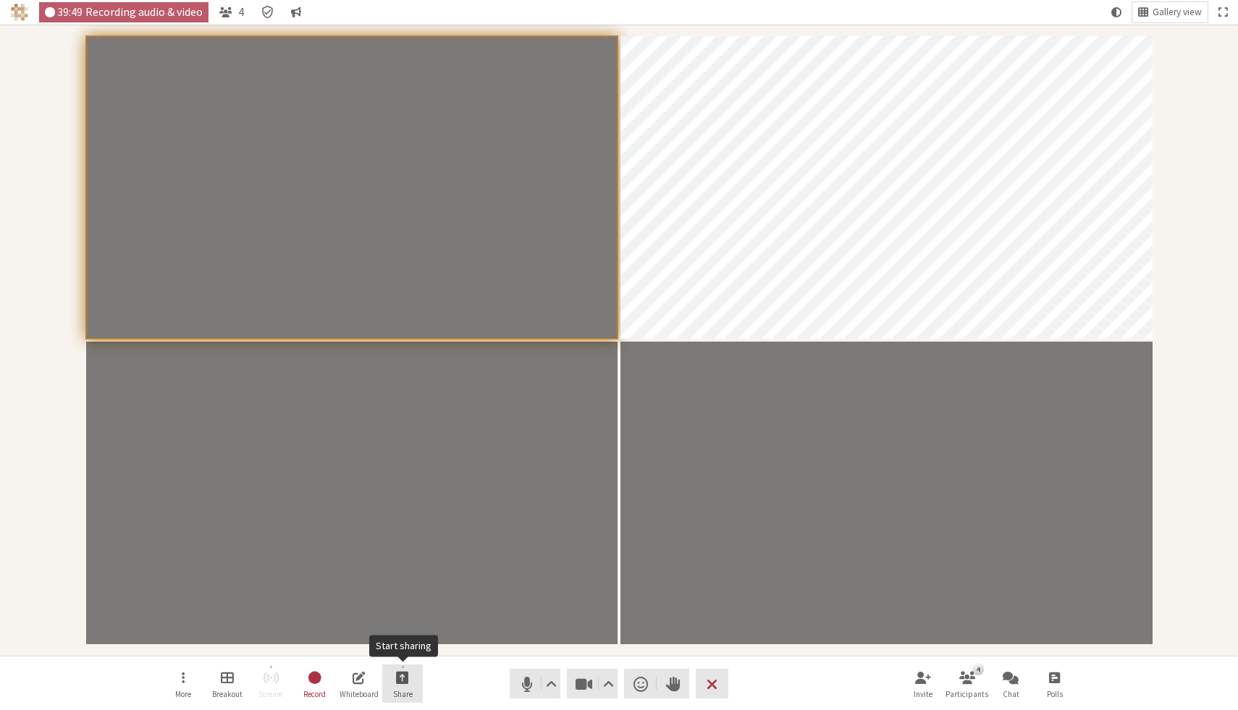
click at [403, 683] on span "Start sharing" at bounding box center [402, 677] width 13 height 17
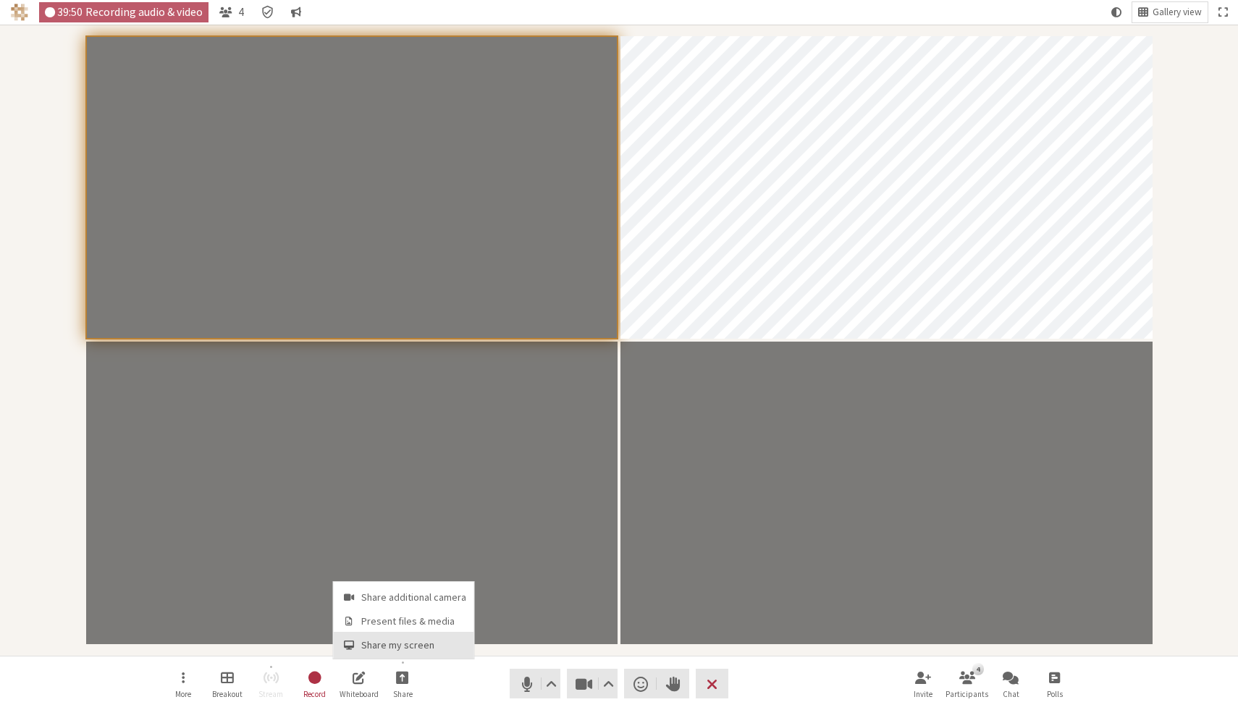
click at [402, 634] on button "Share my screen" at bounding box center [404, 645] width 140 height 26
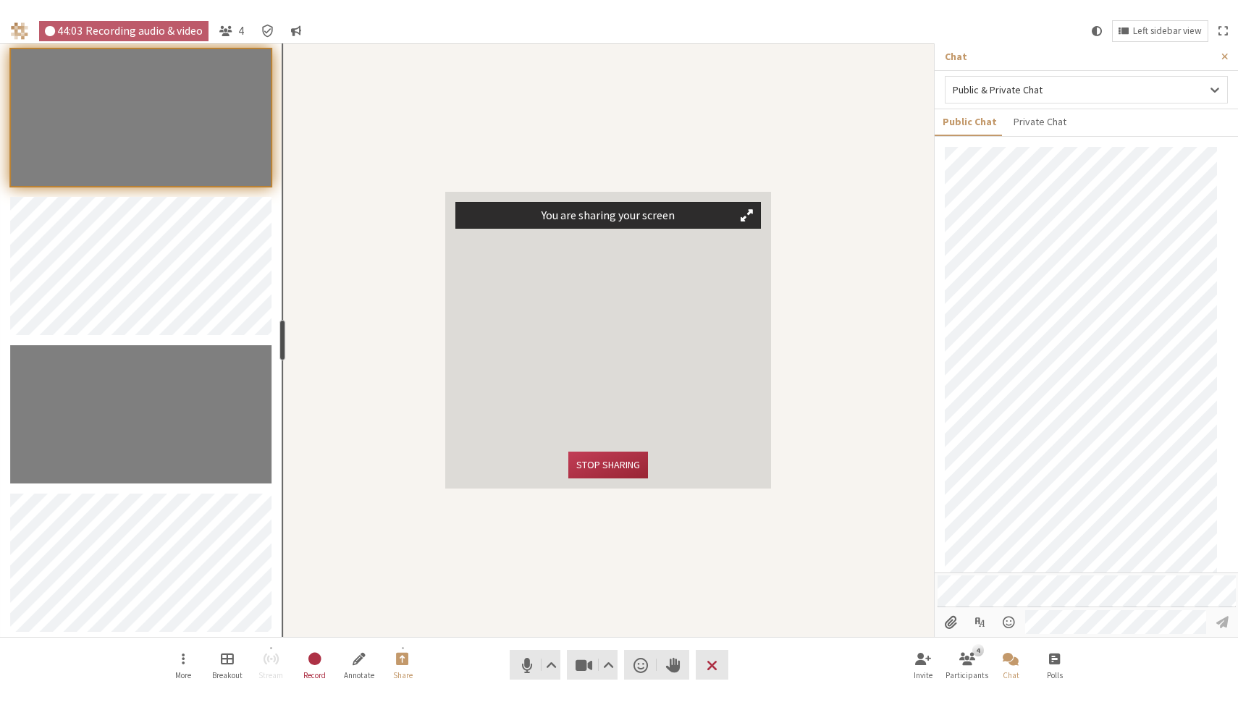
scroll to position [481, 0]
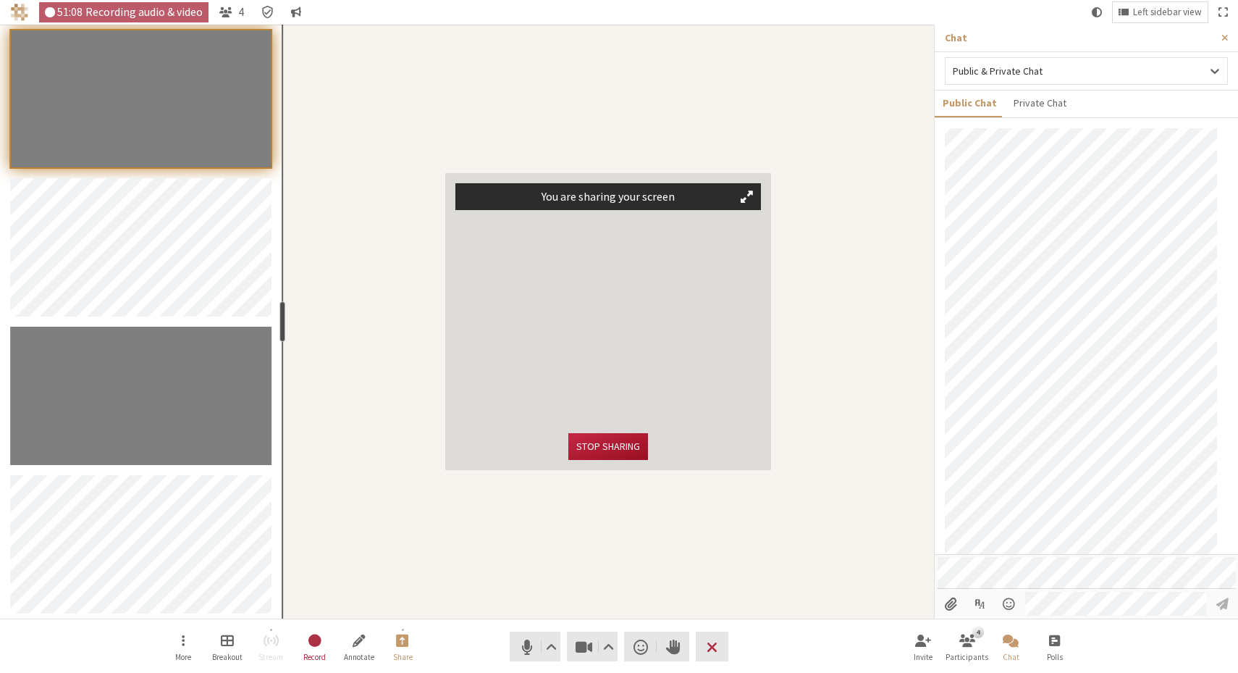
click at [633, 442] on button "Stop sharing" at bounding box center [608, 446] width 80 height 27
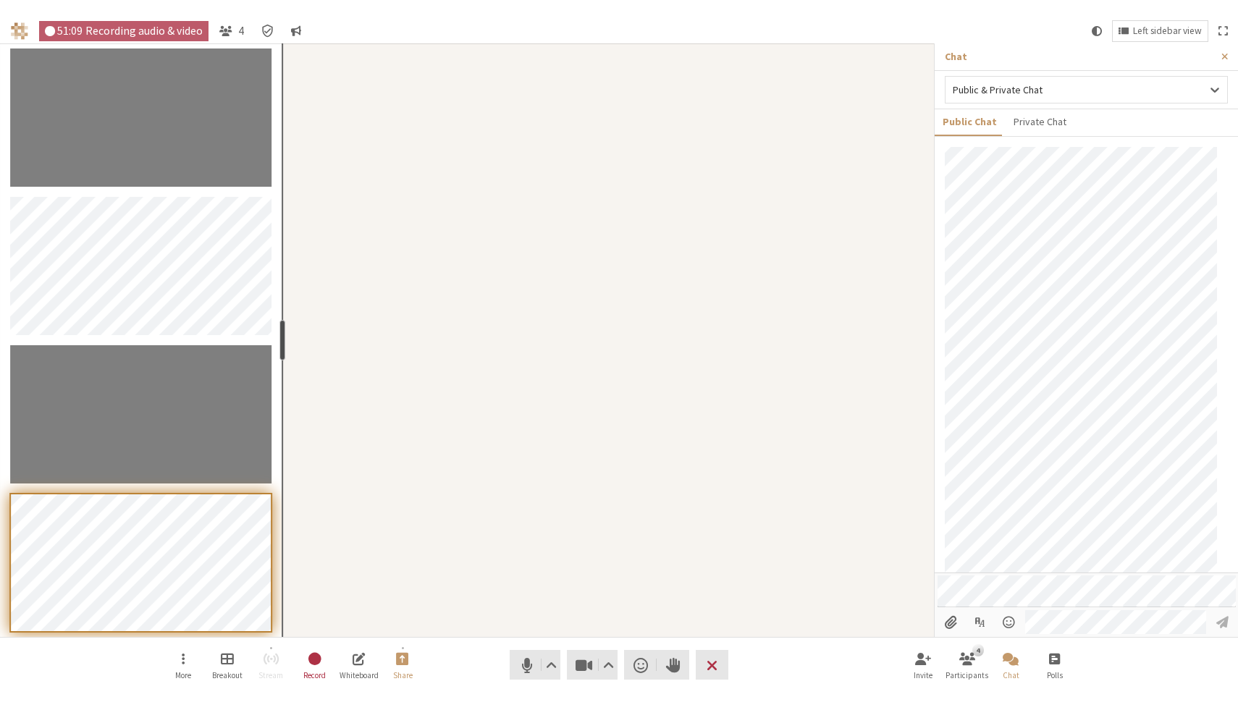
scroll to position [444, 0]
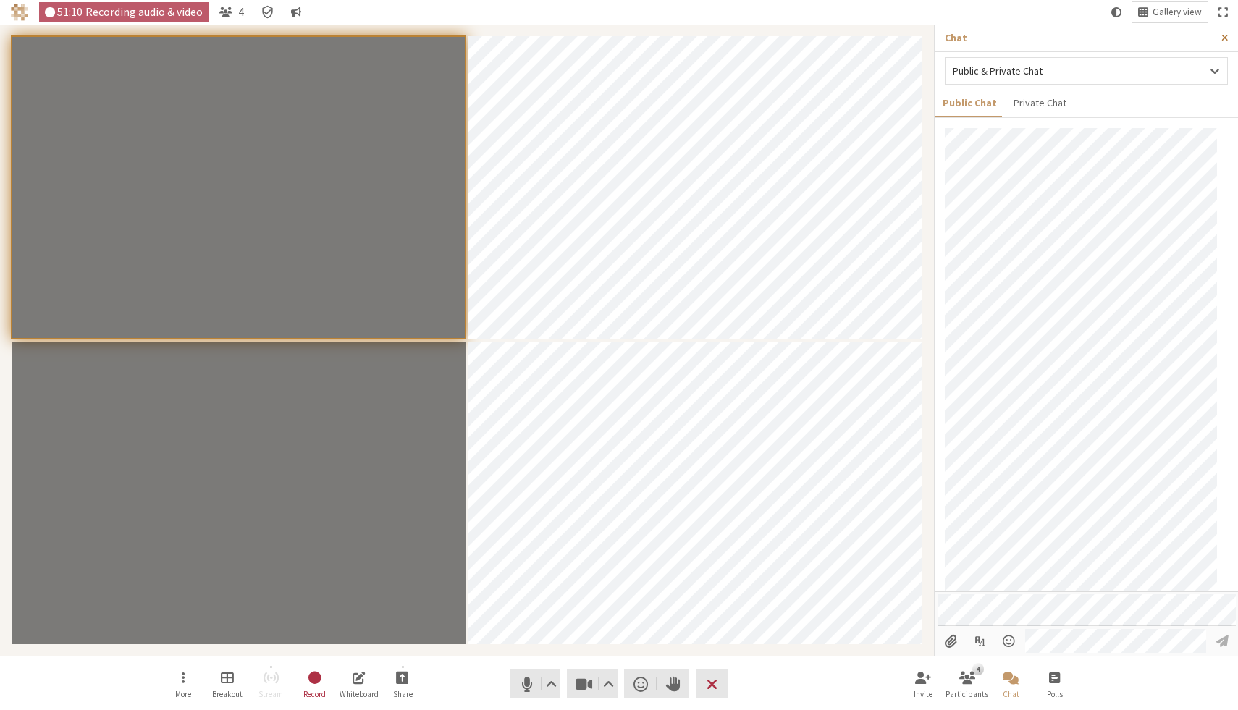
click at [1224, 35] on span "Close sidebar" at bounding box center [1224, 38] width 7 height 11
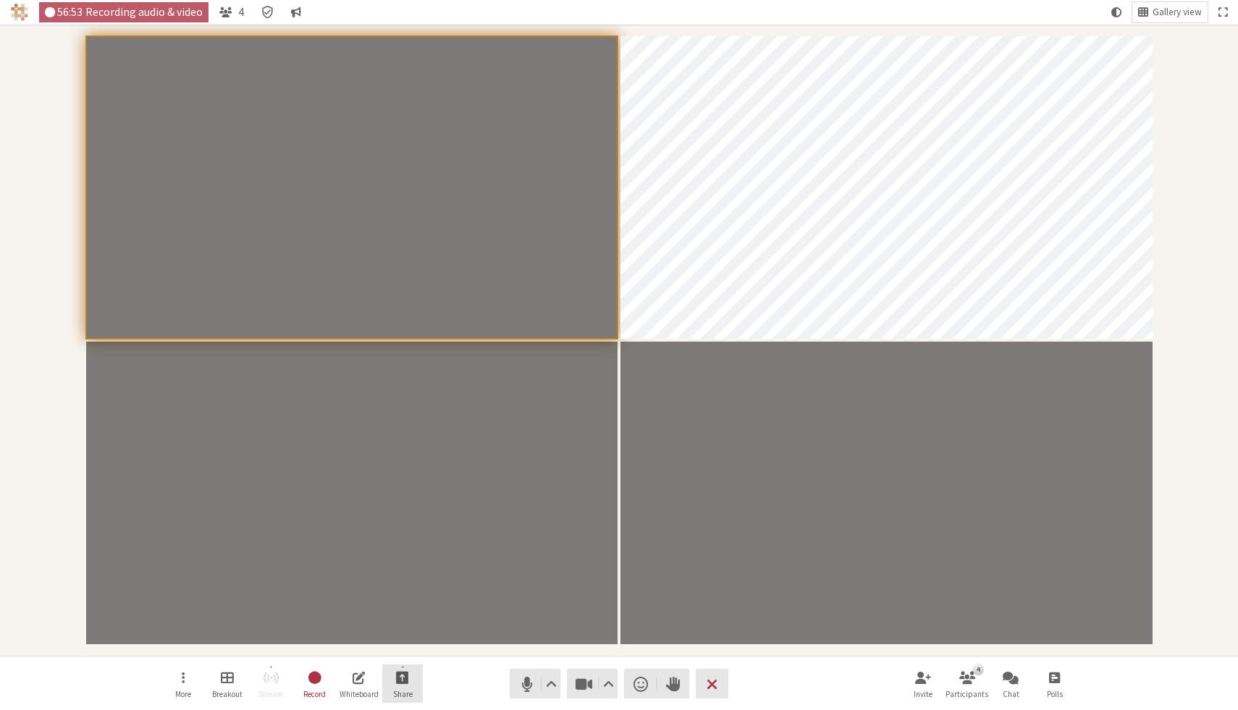
click at [404, 683] on span "Start sharing" at bounding box center [402, 677] width 13 height 17
click at [458, 682] on nav "More Breakout Stream Record Whiteboard Share Audio Video Send a reaction Raise …" at bounding box center [619, 684] width 912 height 54
click at [402, 682] on span "Start sharing" at bounding box center [402, 677] width 13 height 17
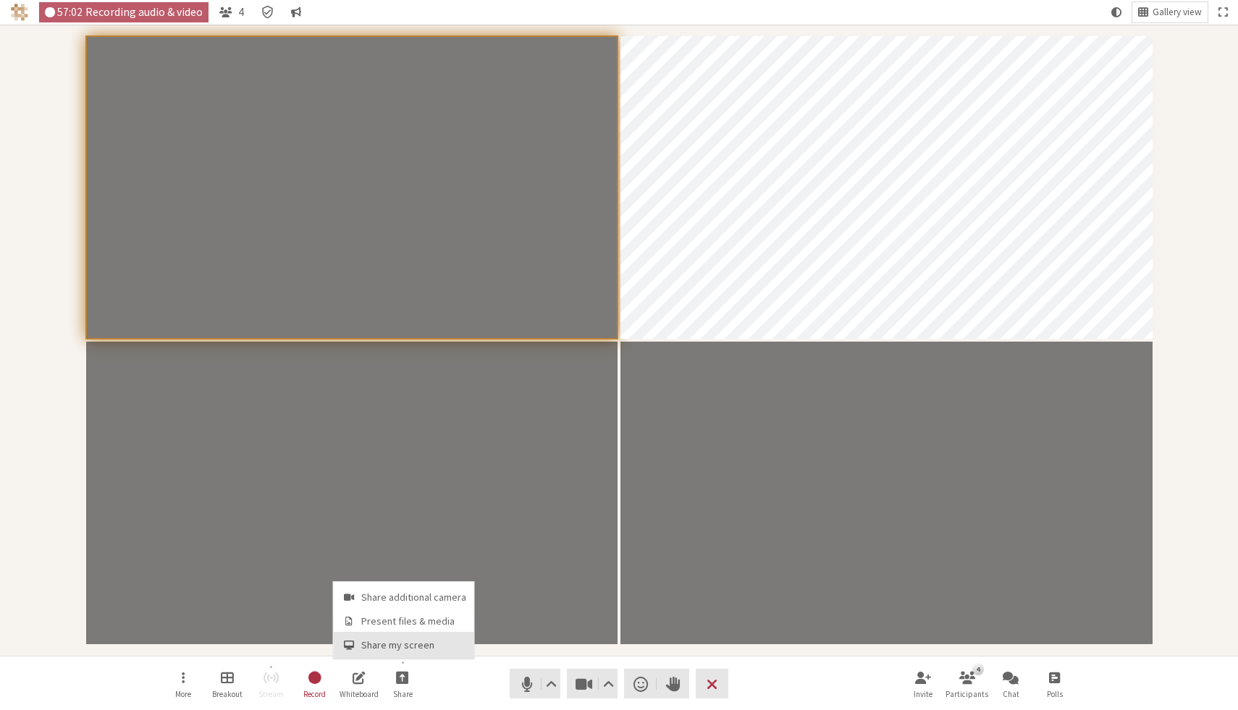
click at [402, 641] on span "Share my screen" at bounding box center [413, 645] width 105 height 11
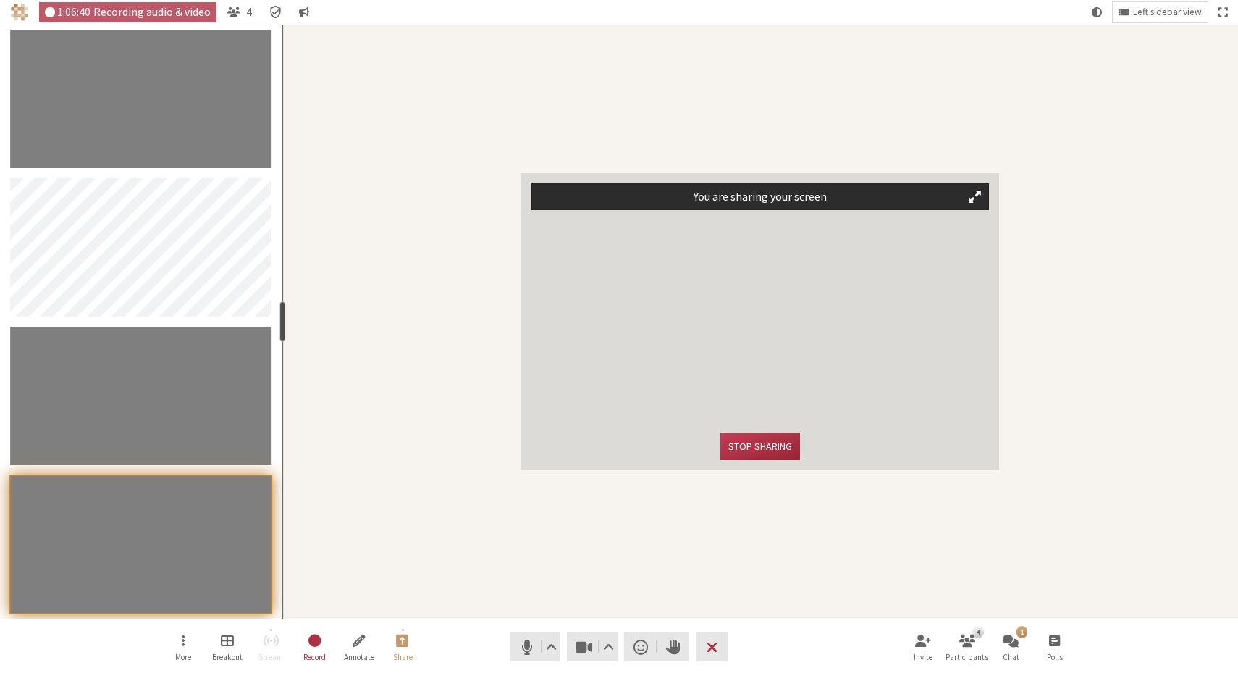
click at [93, 549] on video "Participants" at bounding box center [140, 544] width 261 height 138
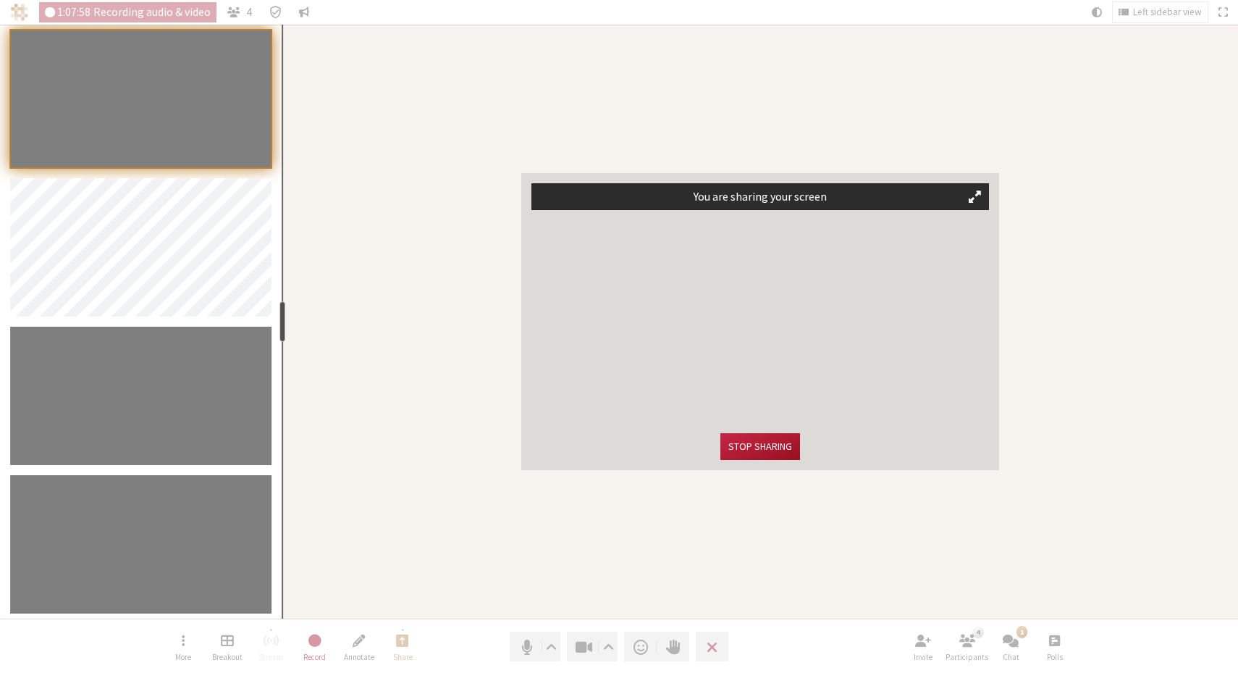
click at [749, 450] on button "Stop sharing" at bounding box center [760, 446] width 80 height 27
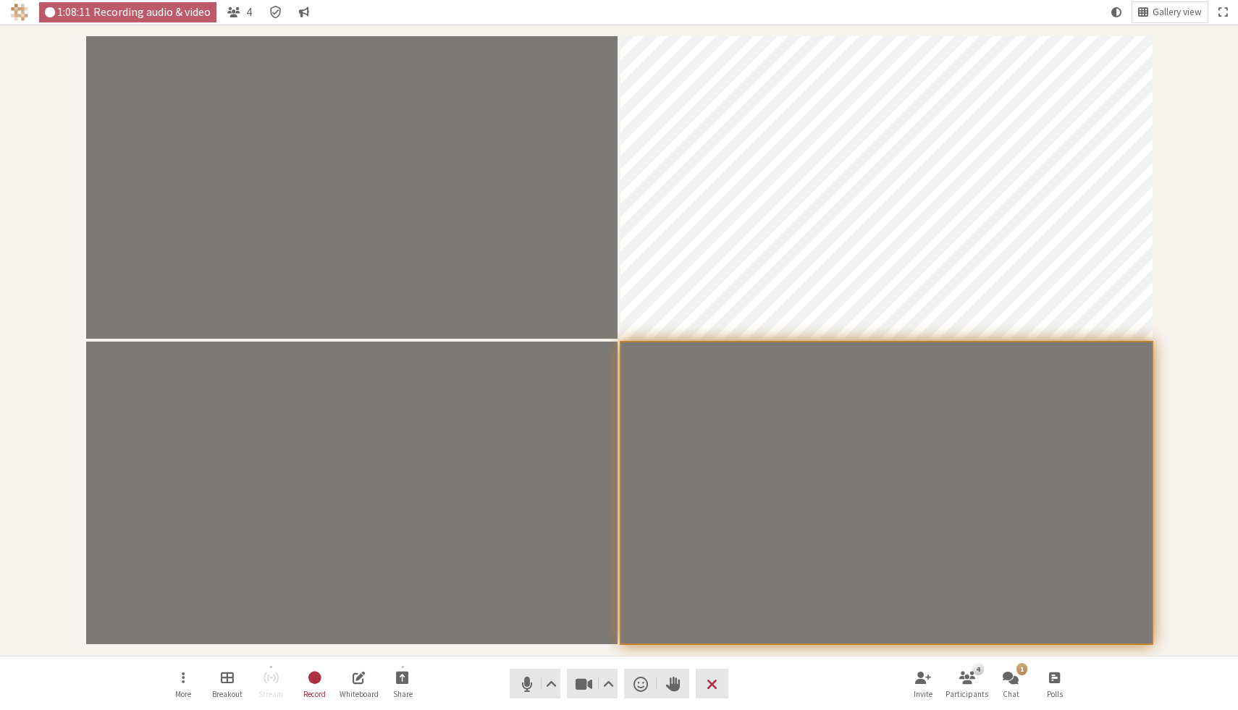
click at [1190, 216] on div "Participants" at bounding box center [619, 340] width 1218 height 611
click at [1182, 169] on div "Participants" at bounding box center [619, 340] width 1218 height 611
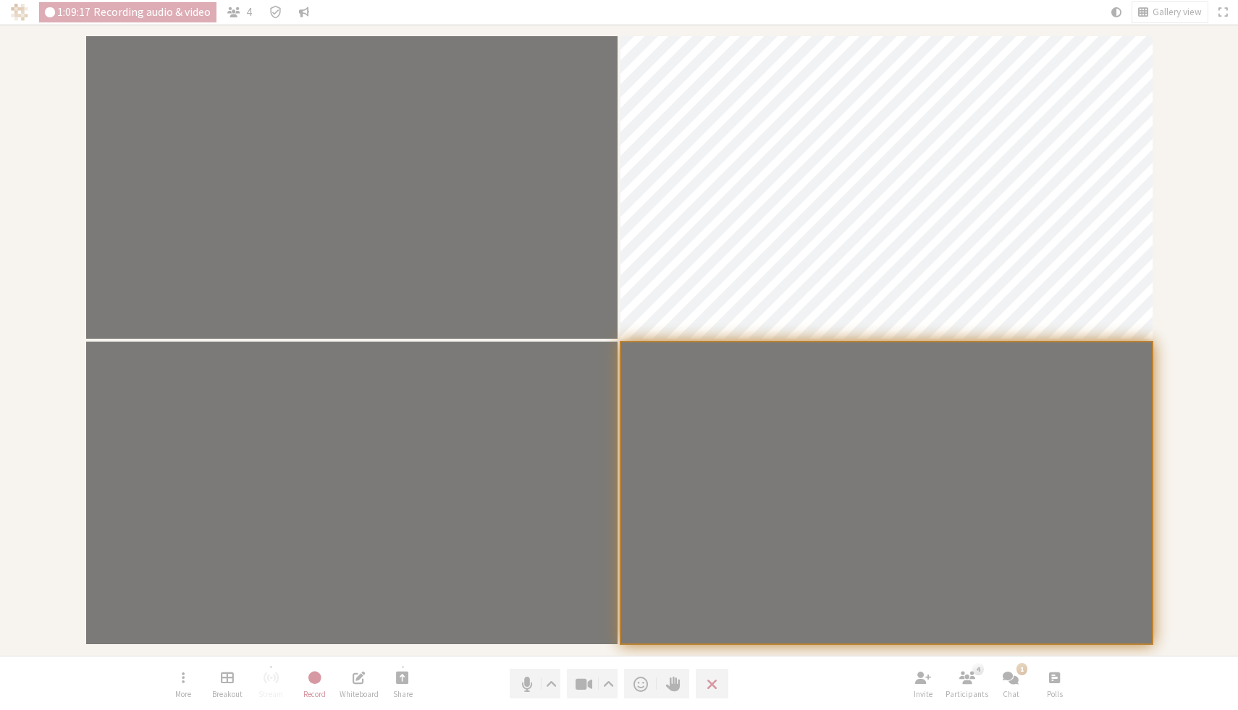
click at [721, 577] on video "Participants" at bounding box center [886, 493] width 532 height 303
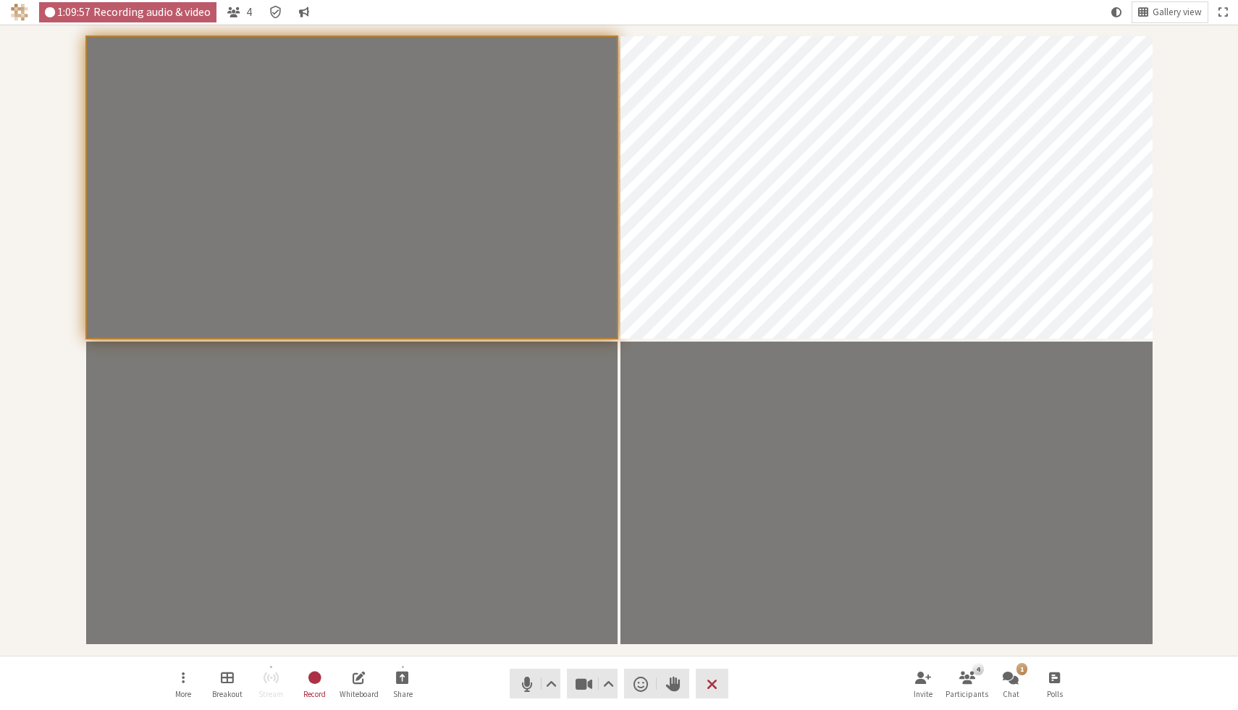
click at [1188, 473] on div "Participants" at bounding box center [619, 340] width 1218 height 611
click at [824, 678] on nav "More Breakout Stream Record Whiteboard Share Audio Video Send a reaction Raise …" at bounding box center [619, 684] width 912 height 54
click at [767, 673] on nav "More Breakout Stream Record Whiteboard Share Audio Video Send a reaction Raise …" at bounding box center [619, 684] width 912 height 54
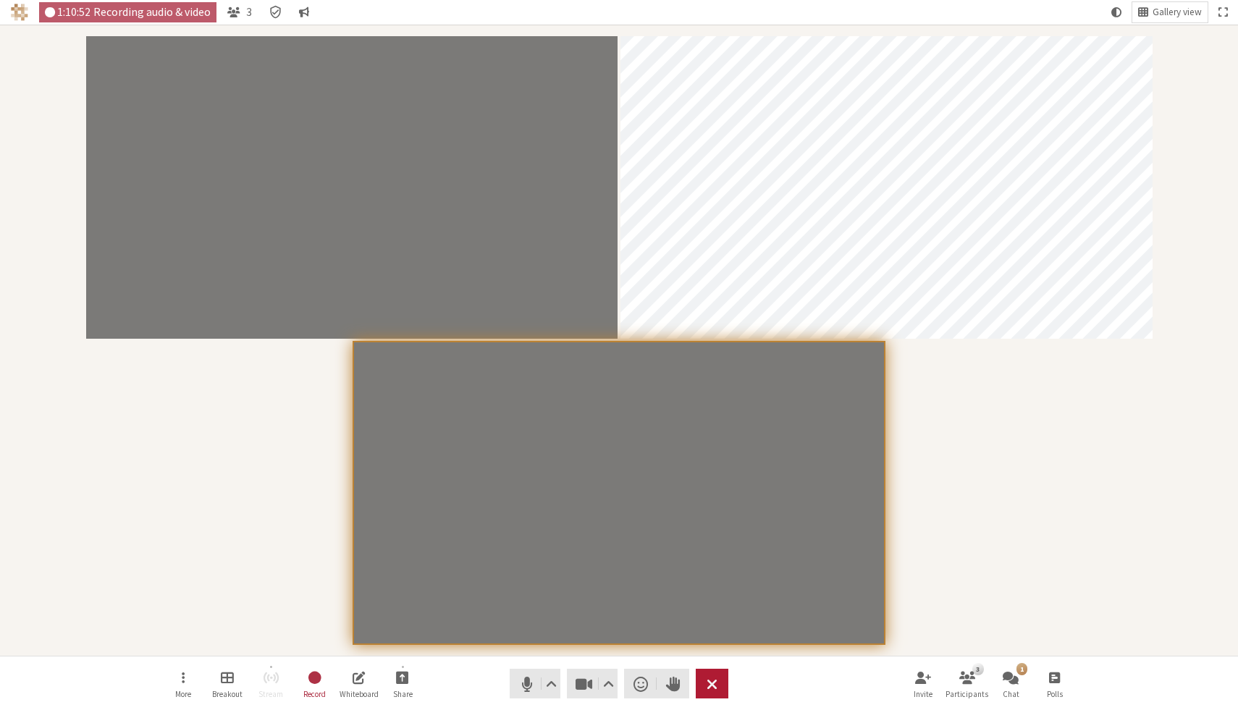
click at [714, 677] on span "End or leave meeting" at bounding box center [712, 684] width 11 height 20
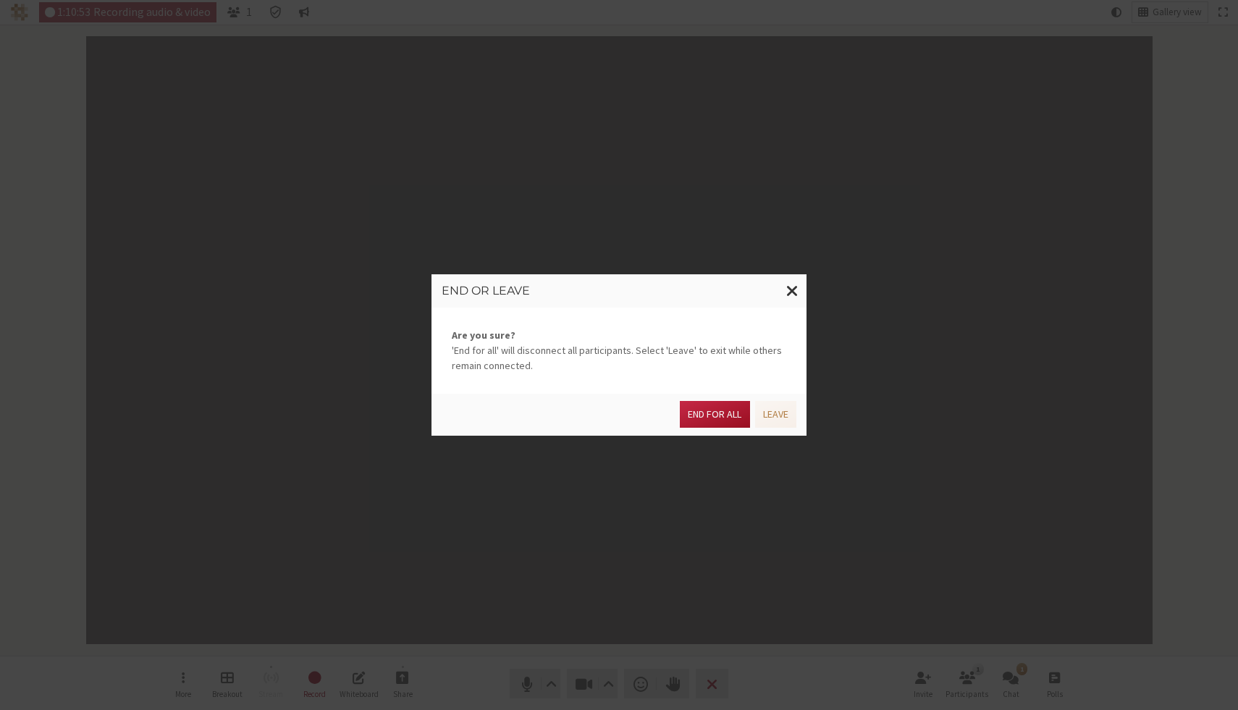
click at [718, 418] on button "End for all" at bounding box center [714, 414] width 69 height 27
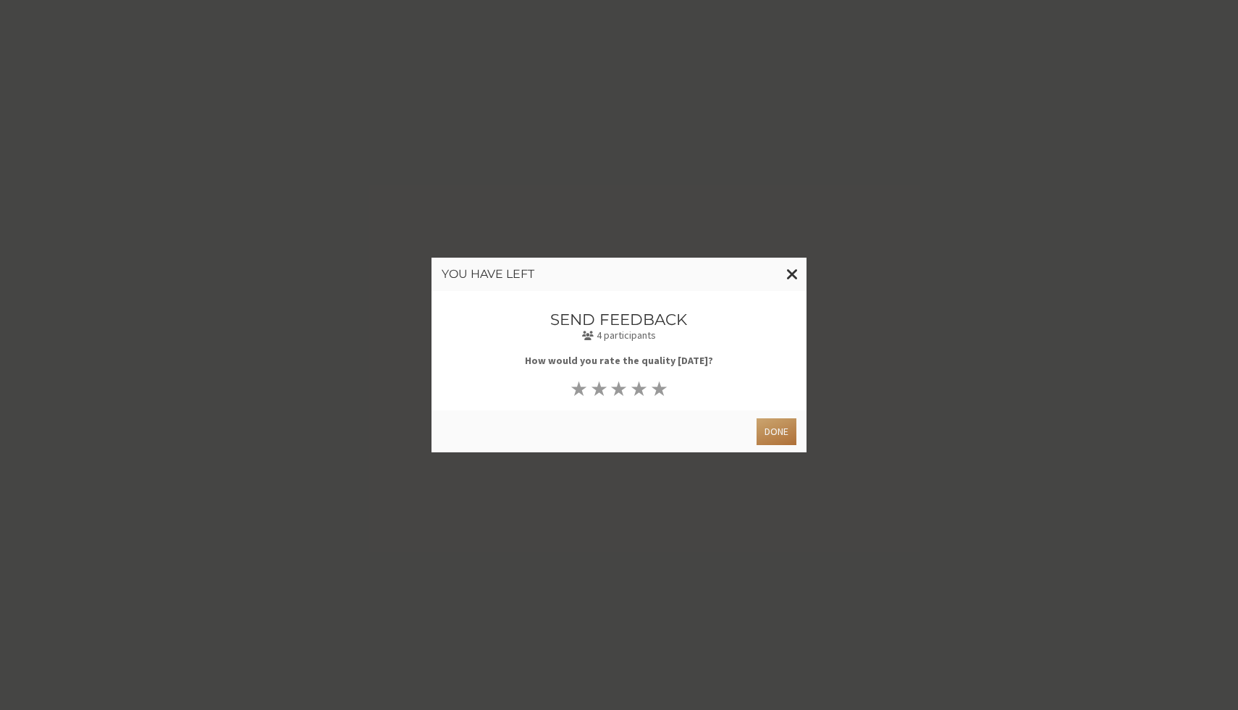
click at [775, 422] on button "Done" at bounding box center [776, 431] width 40 height 27
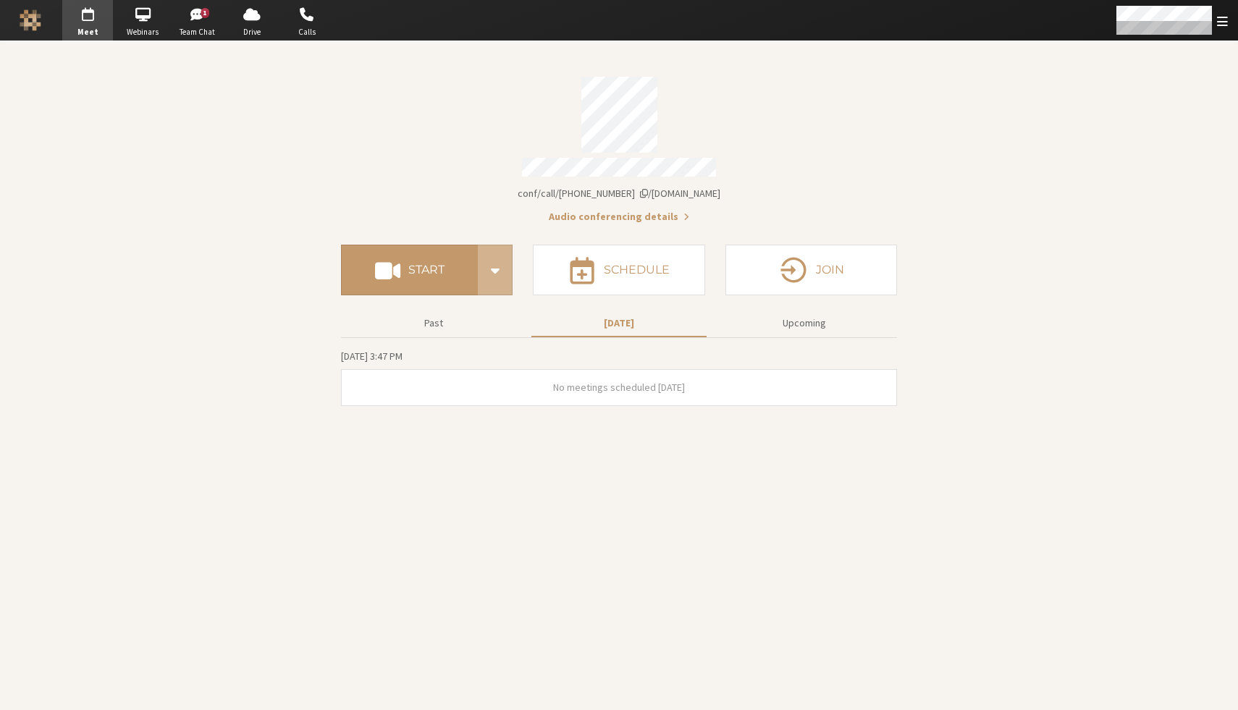
click at [1021, 72] on section "Meeting link iotum.callbridge.rocks/conf/call/8256137 Audio conferencing detail…" at bounding box center [619, 375] width 1238 height 669
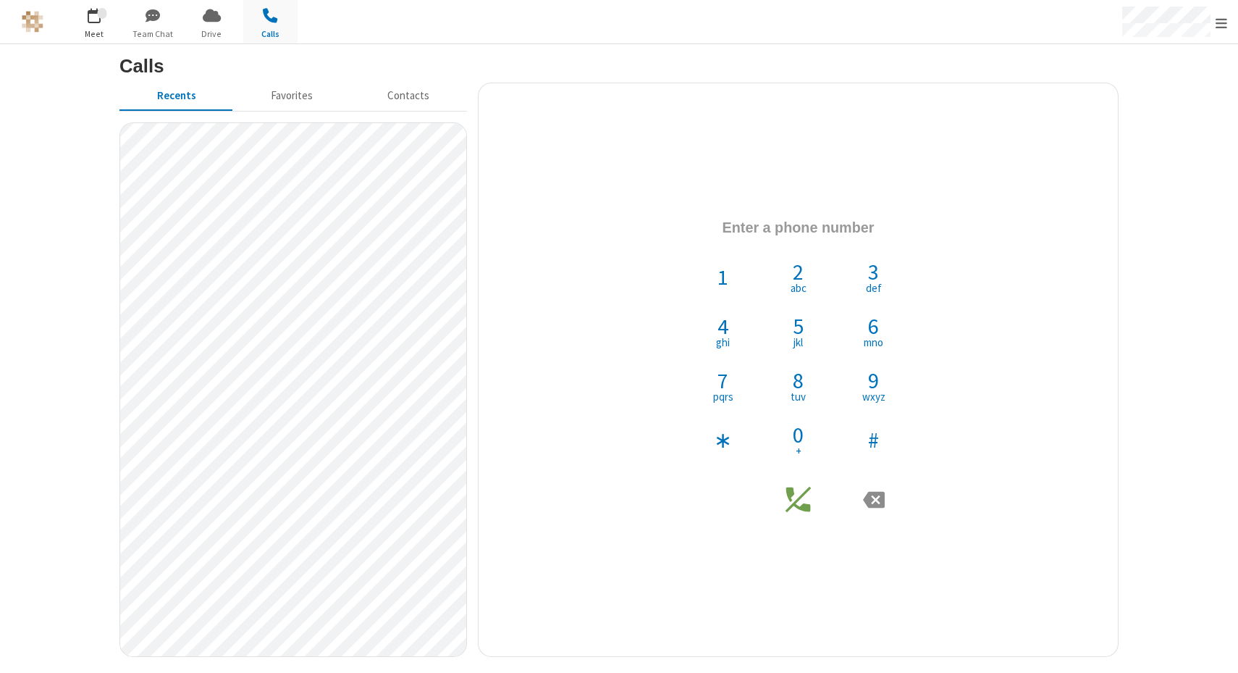
click at [98, 28] on span "Meet" at bounding box center [94, 34] width 54 height 13
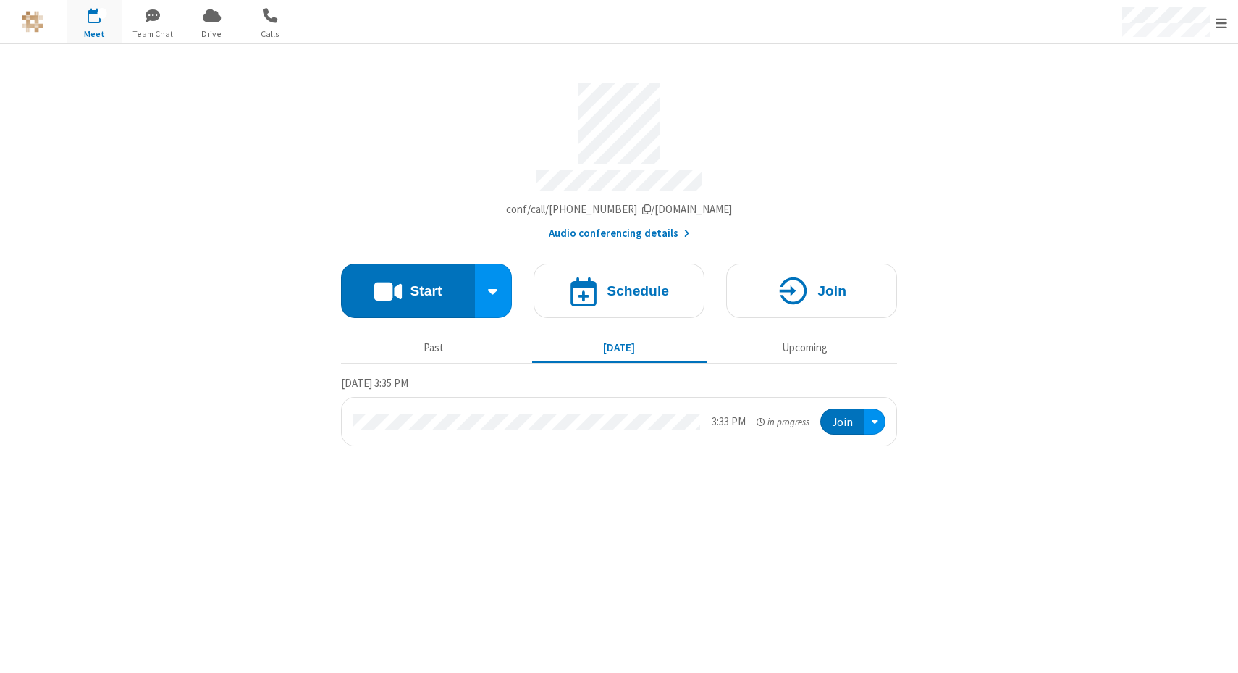
click at [355, 105] on div "Account details" at bounding box center [619, 124] width 556 height 82
click at [273, 27] on span "button" at bounding box center [270, 15] width 54 height 25
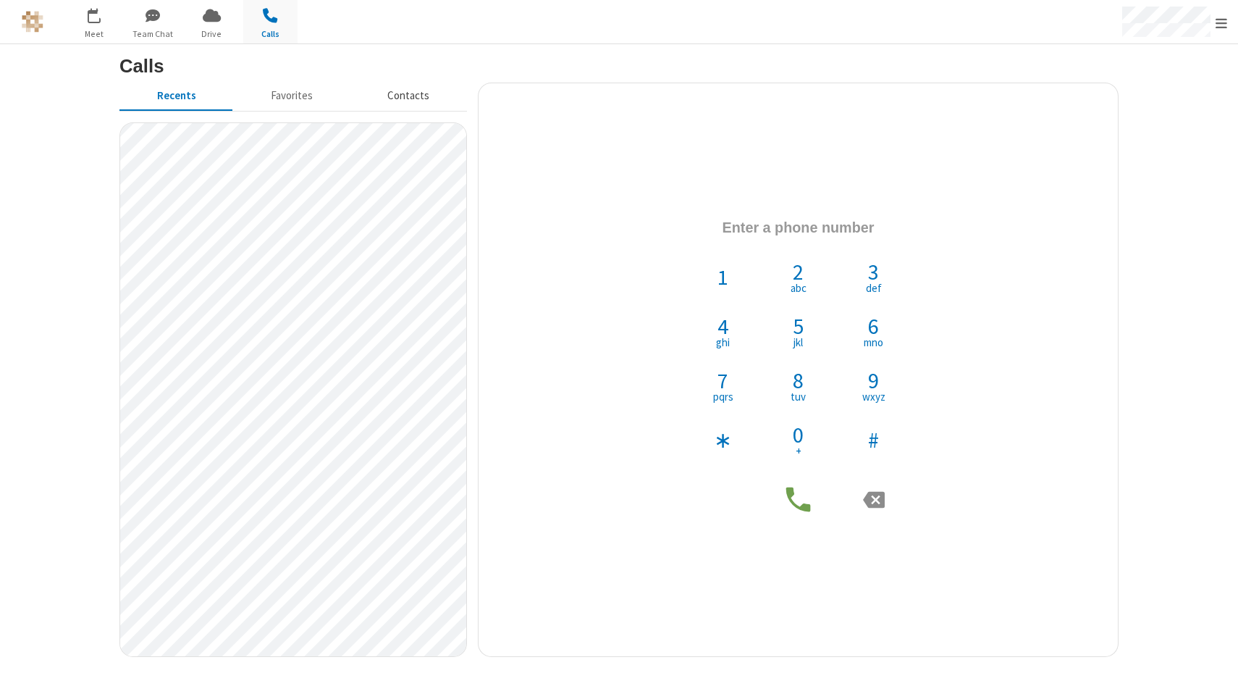
click at [400, 102] on button "Contacts" at bounding box center [408, 97] width 117 height 28
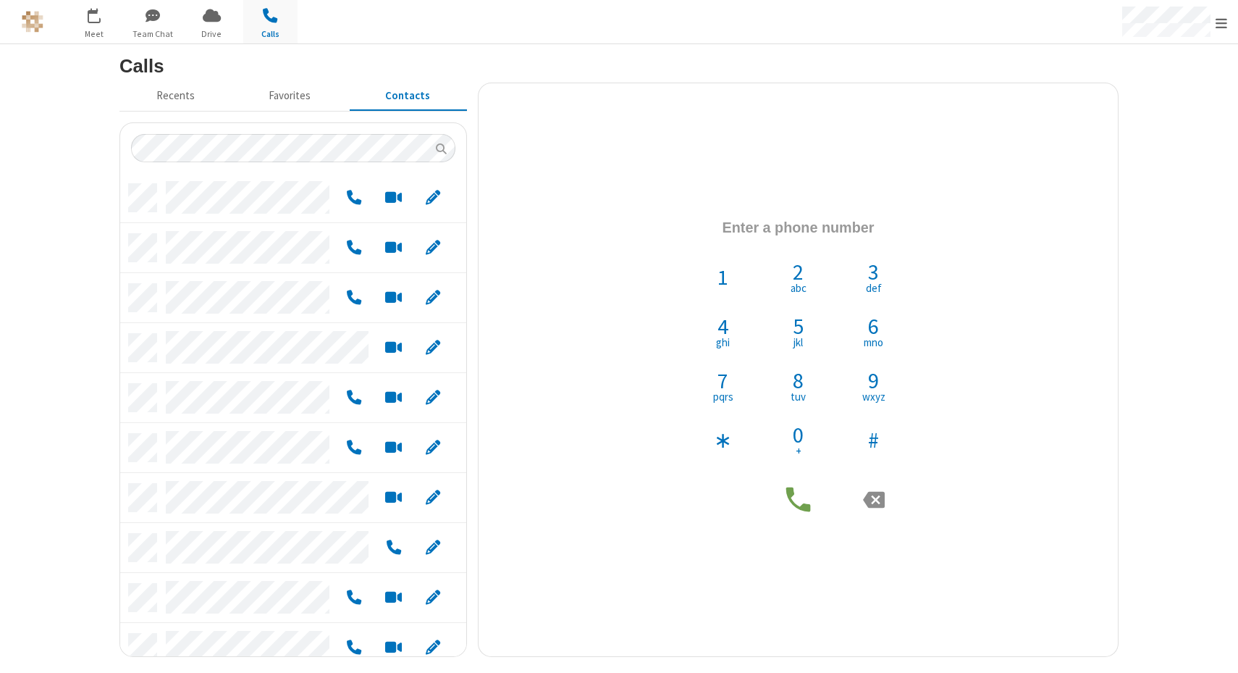
scroll to position [471, 335]
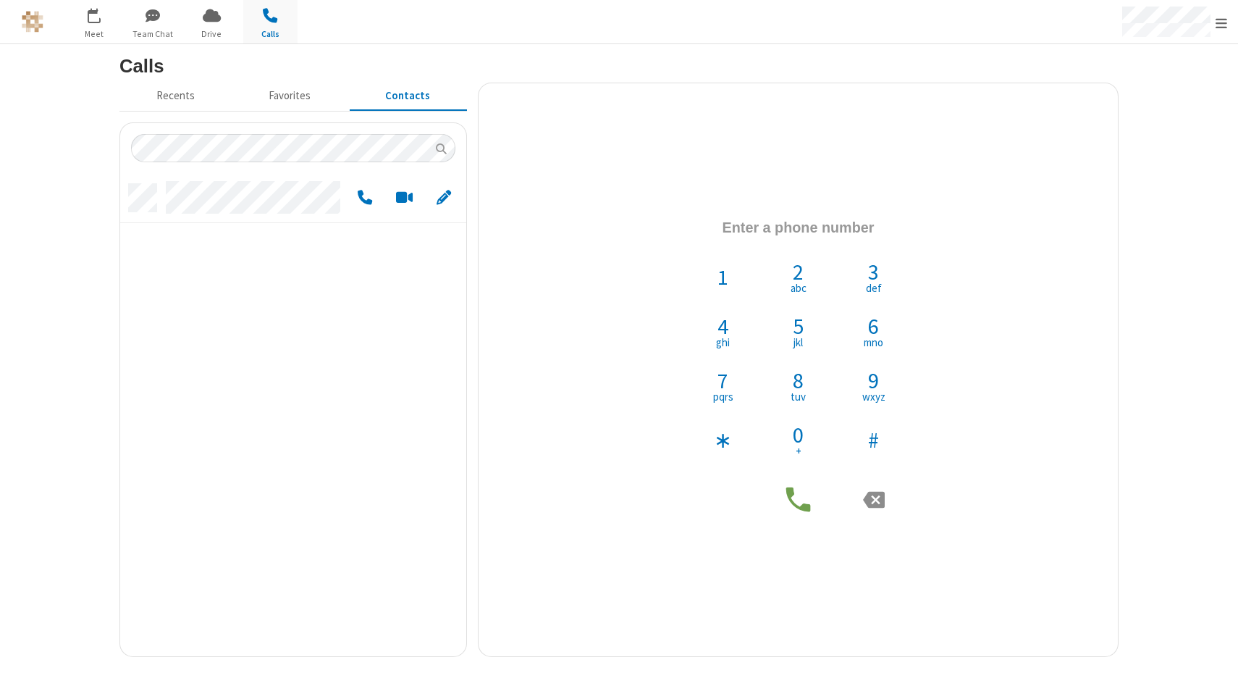
click at [362, 427] on div "grid" at bounding box center [293, 414] width 346 height 483
click at [361, 203] on span "Call by phone" at bounding box center [365, 197] width 14 height 18
click at [416, 195] on span "Call this number" at bounding box center [415, 196] width 14 height 18
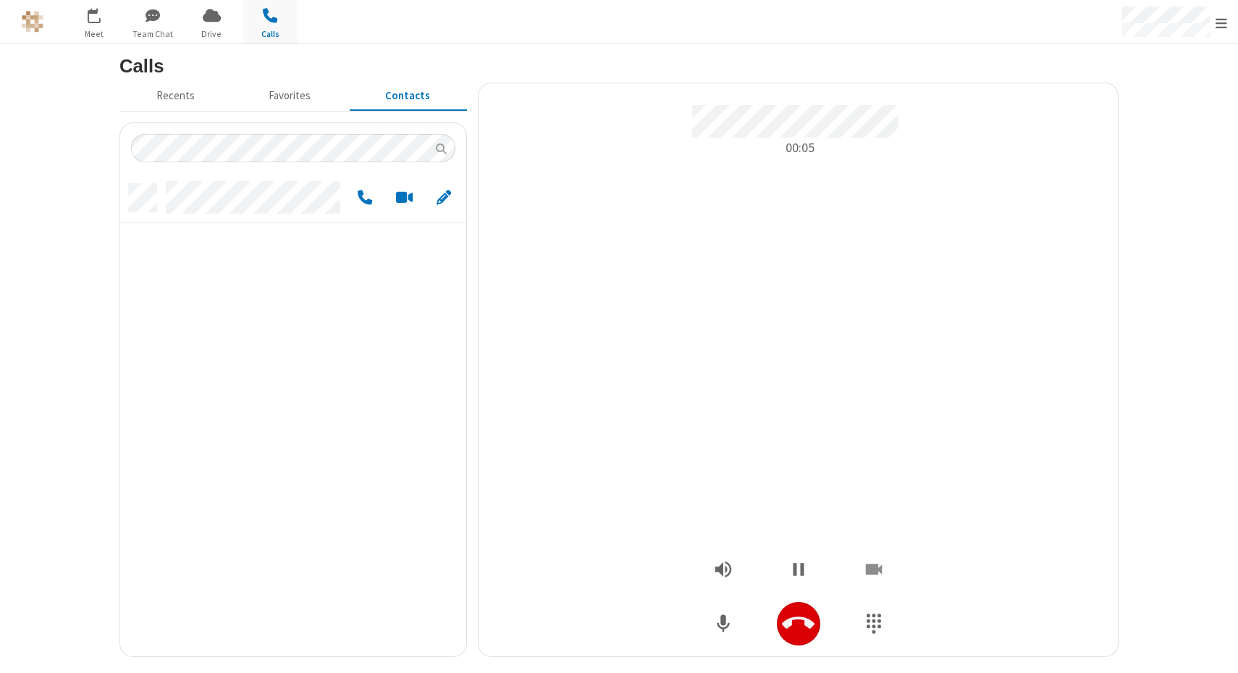
click at [798, 616] on icon "Hangup" at bounding box center [798, 622] width 33 height 12
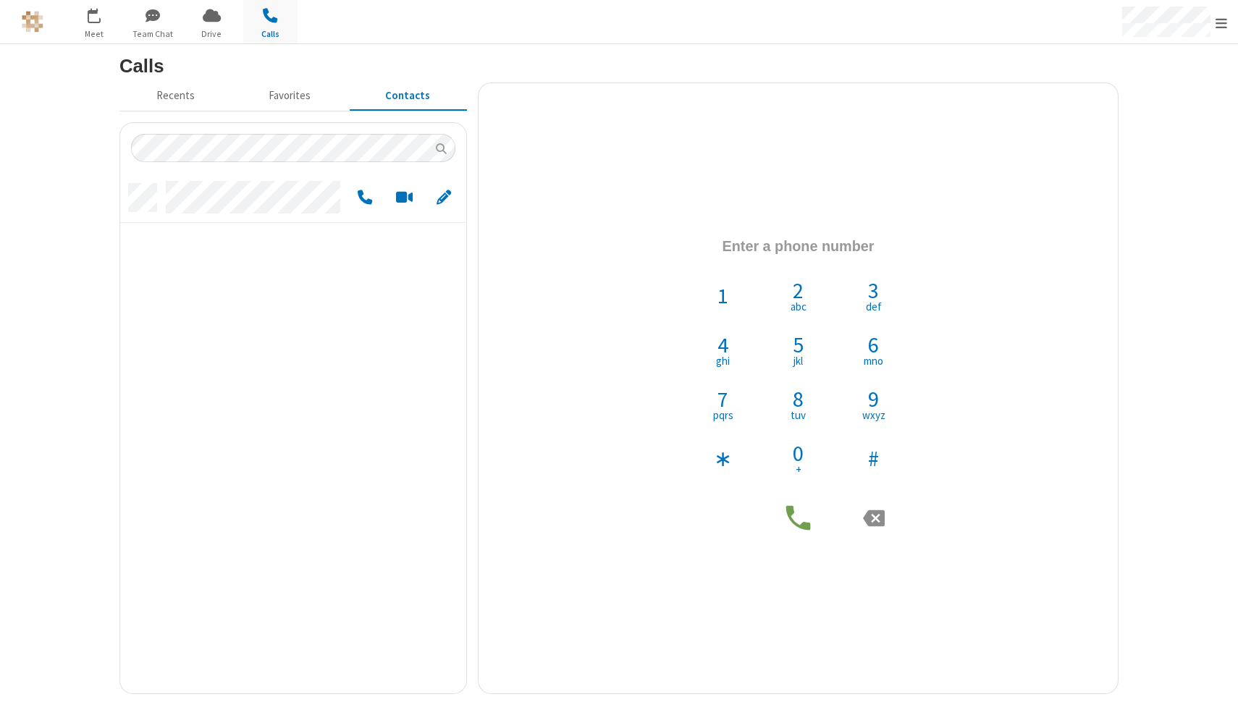
scroll to position [509, 335]
click at [707, 28] on div at bounding box center [619, 21] width 619 height 43
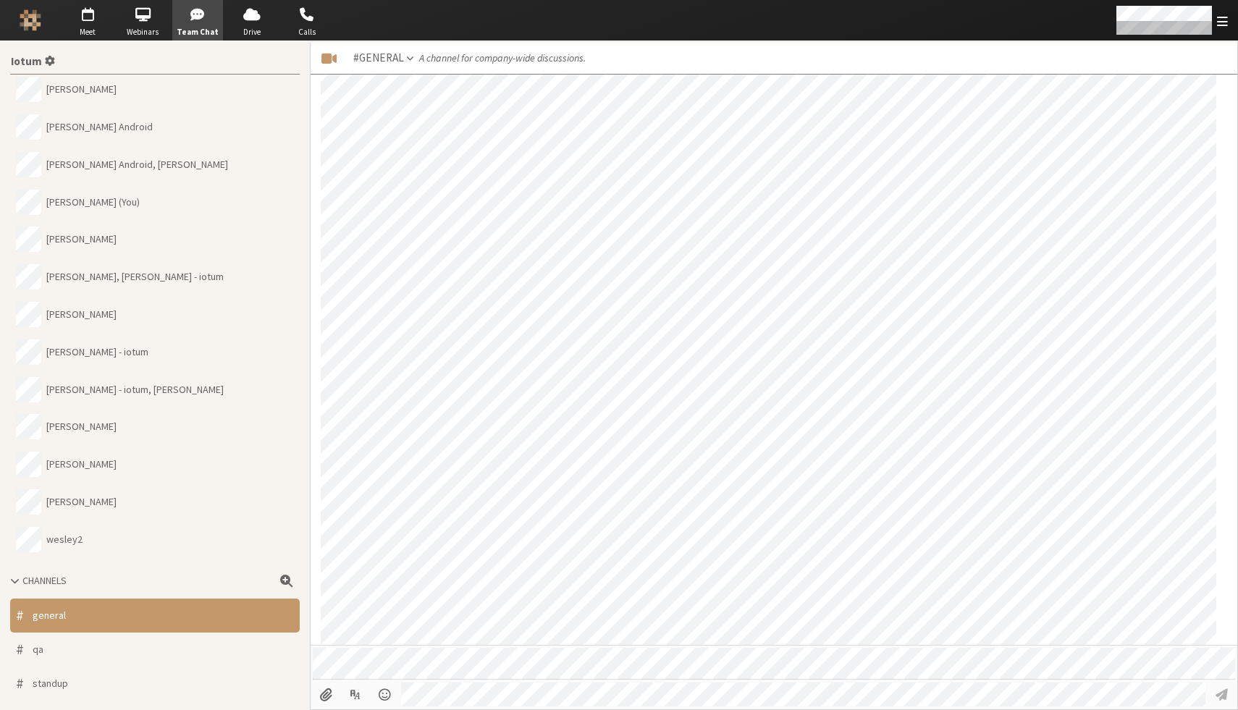
scroll to position [1293, 0]
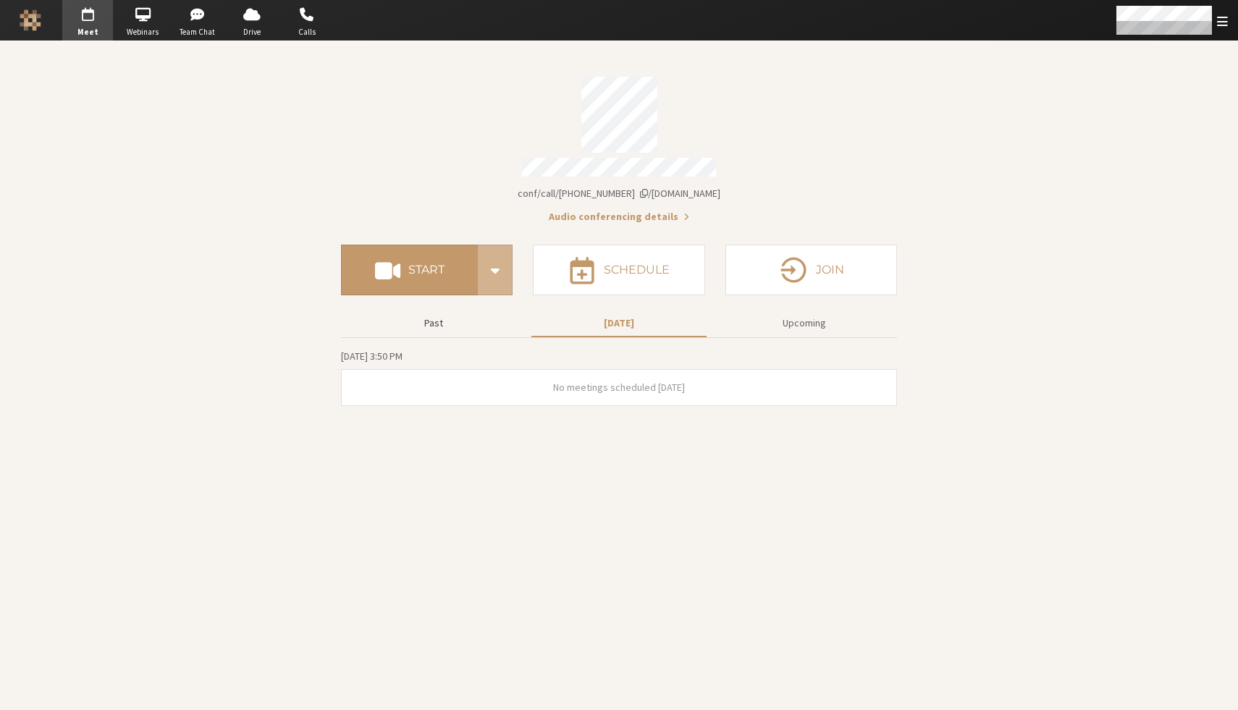
click at [440, 325] on button "Past" at bounding box center [433, 323] width 175 height 25
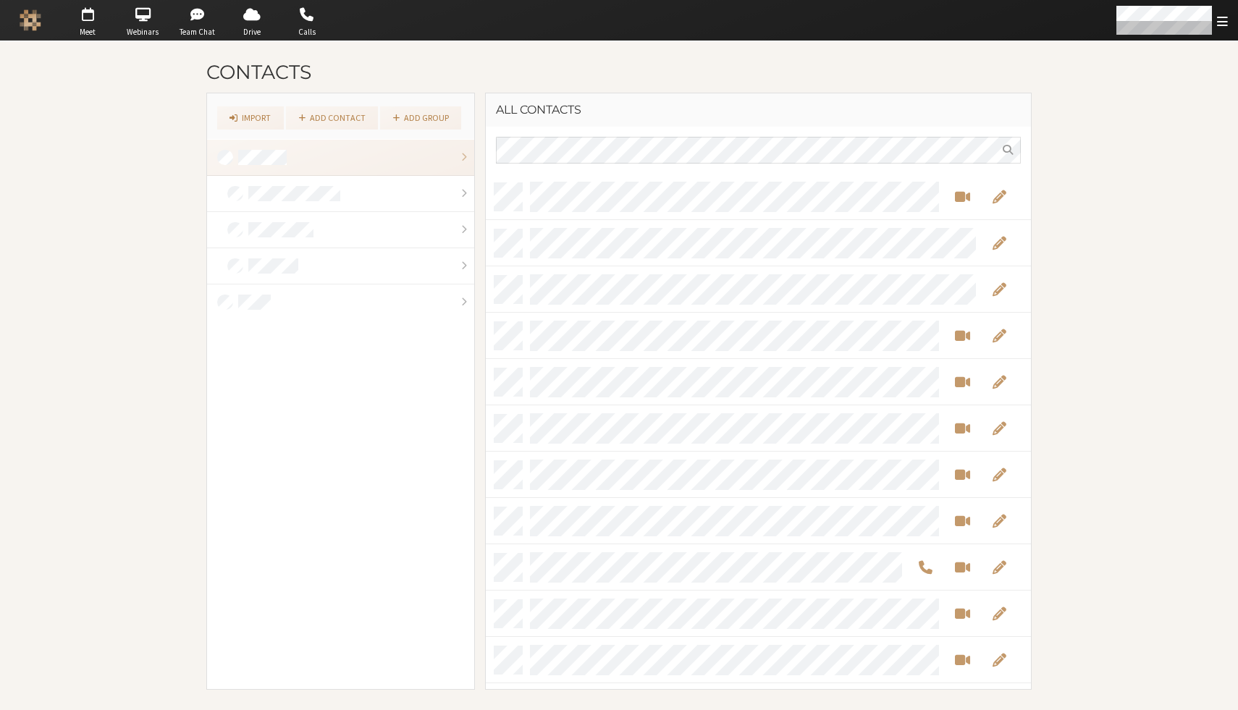
scroll to position [505, 534]
